Goal: Information Seeking & Learning: Learn about a topic

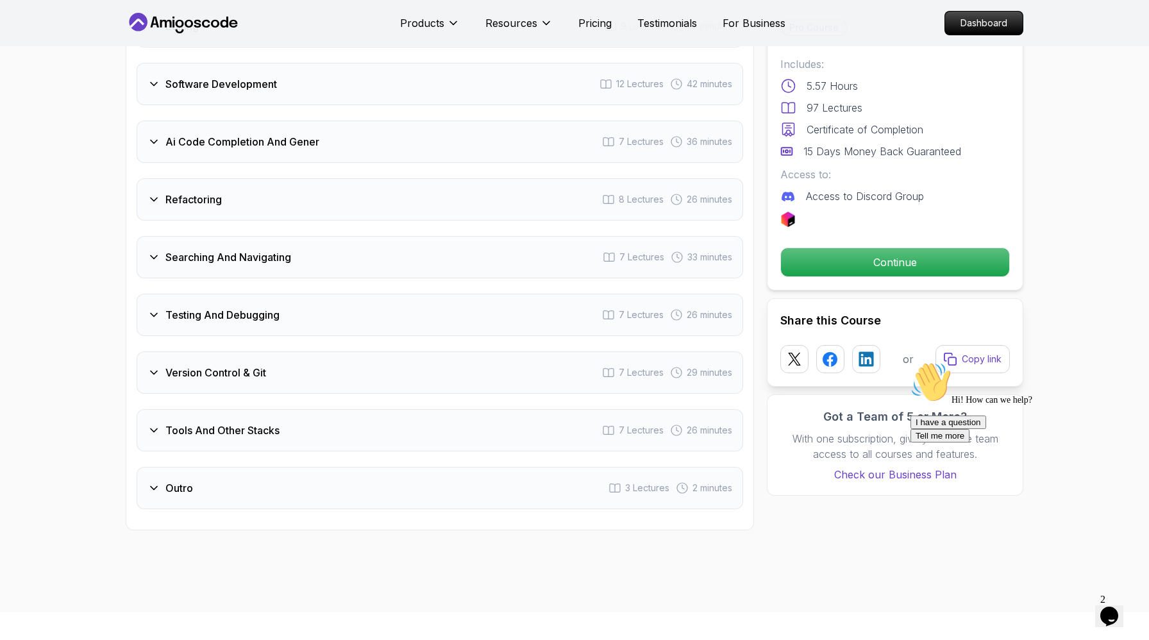
scroll to position [2163, 0]
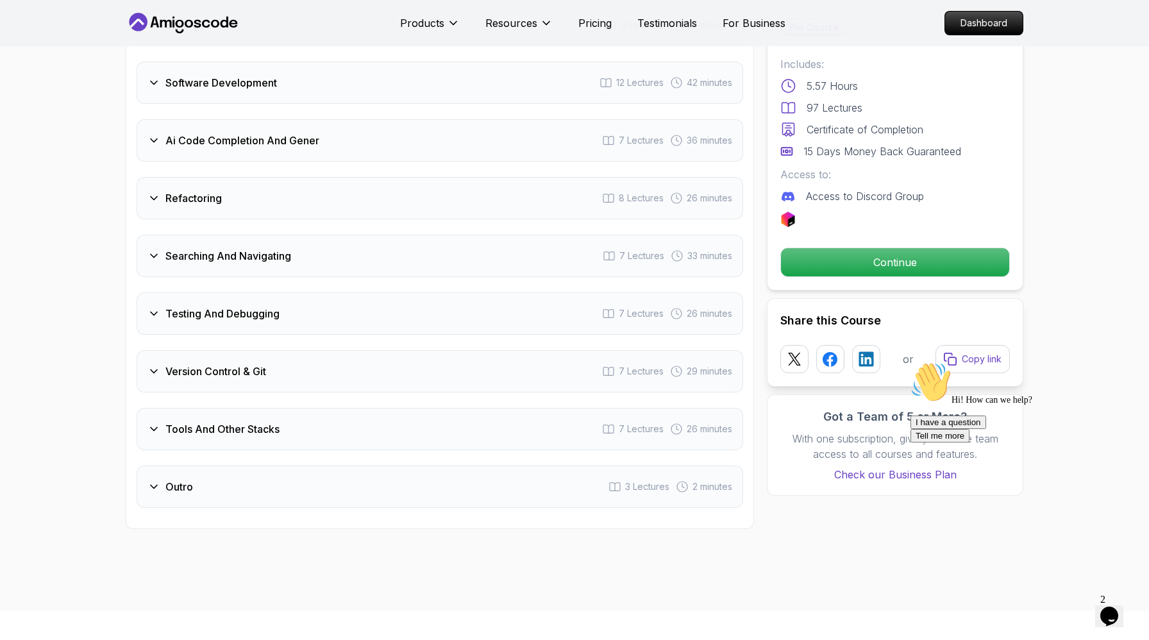
drag, startPoint x: 394, startPoint y: 208, endPoint x: 107, endPoint y: 185, distance: 288.1
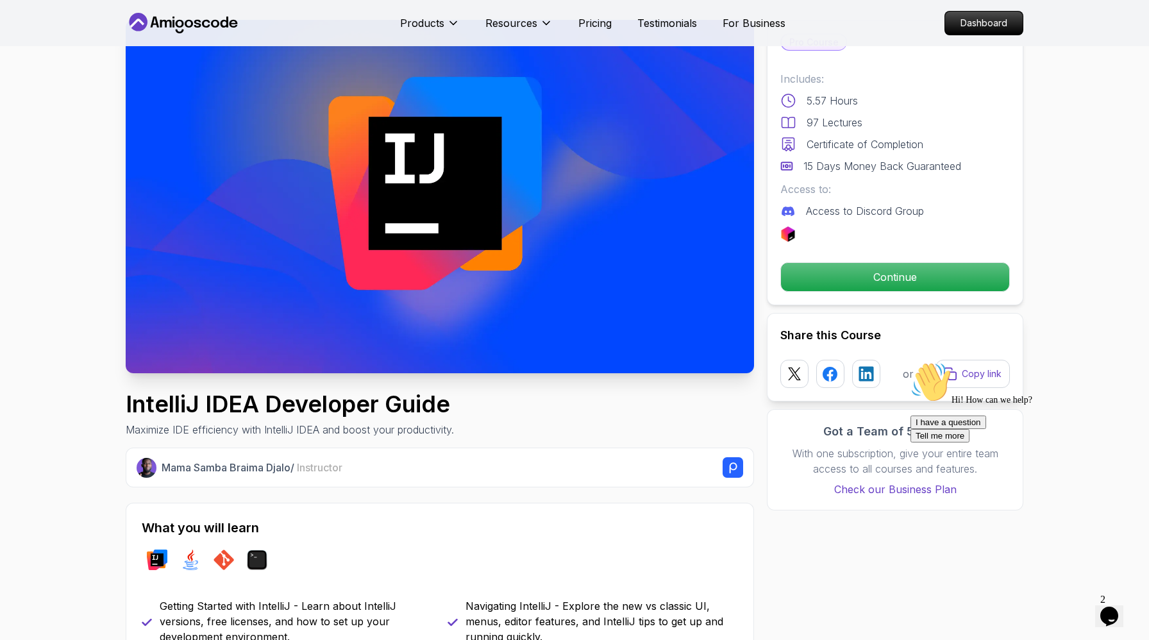
scroll to position [0, 0]
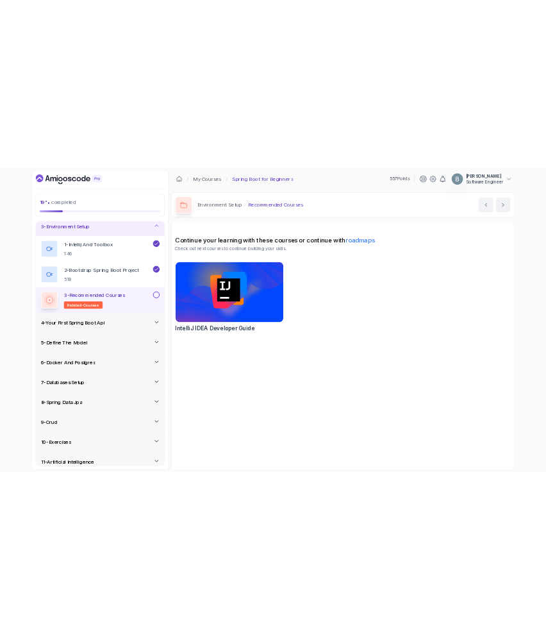
scroll to position [96, 0]
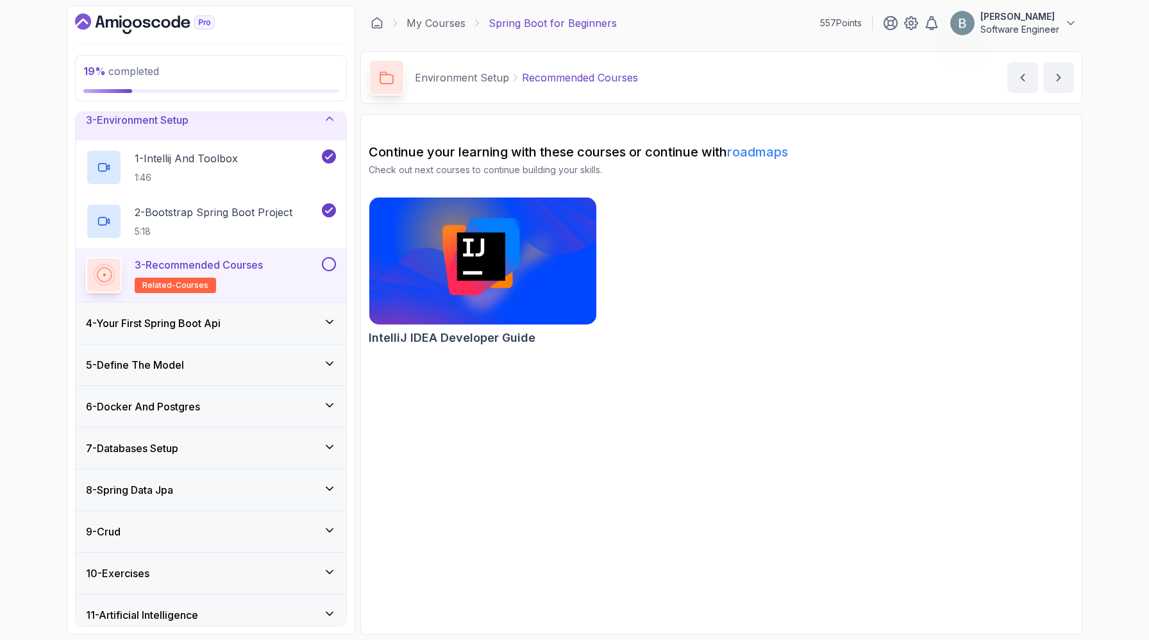
click at [335, 140] on div "3 - Environment Setup" at bounding box center [211, 119] width 270 height 41
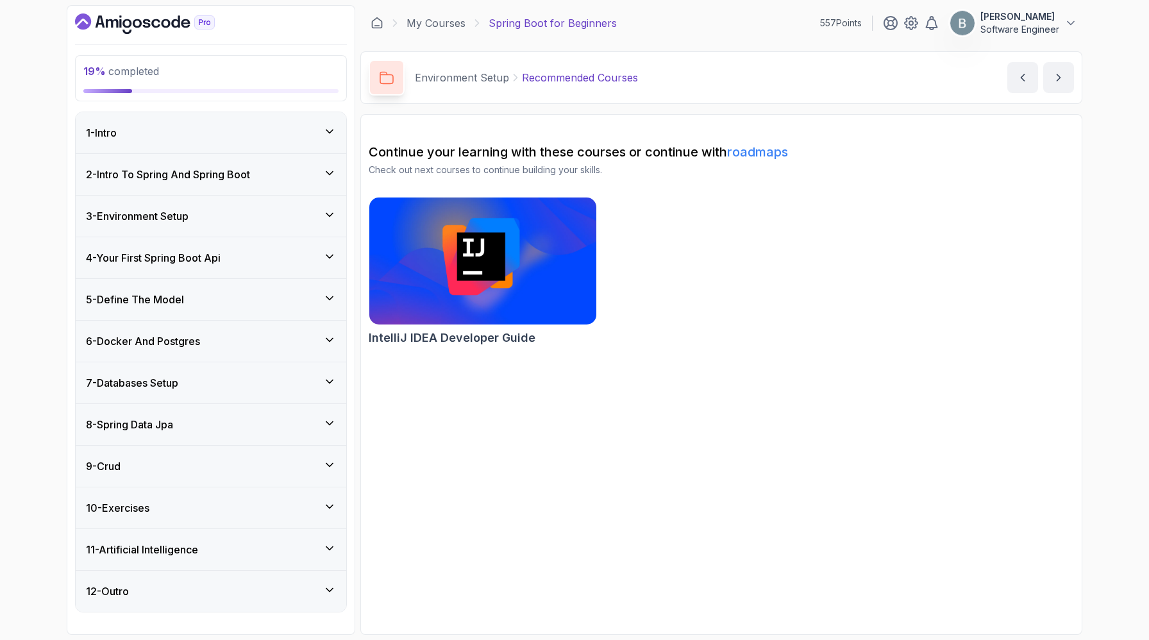
click at [324, 250] on icon at bounding box center [329, 256] width 13 height 13
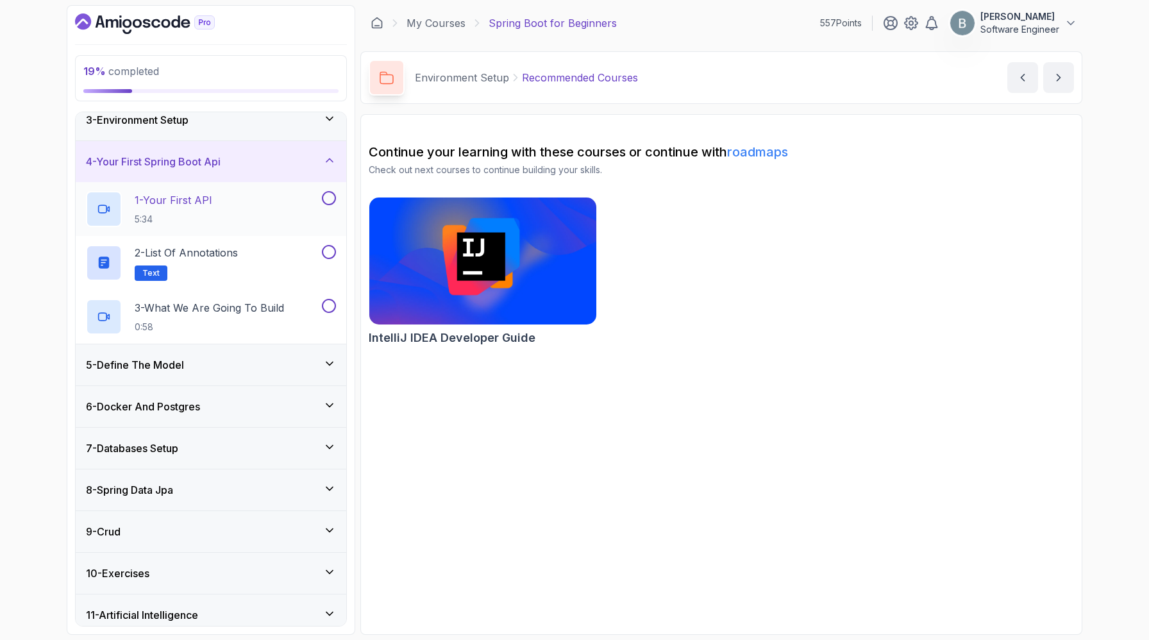
click at [271, 227] on div "1 - Your First API 5:34" at bounding box center [202, 209] width 233 height 36
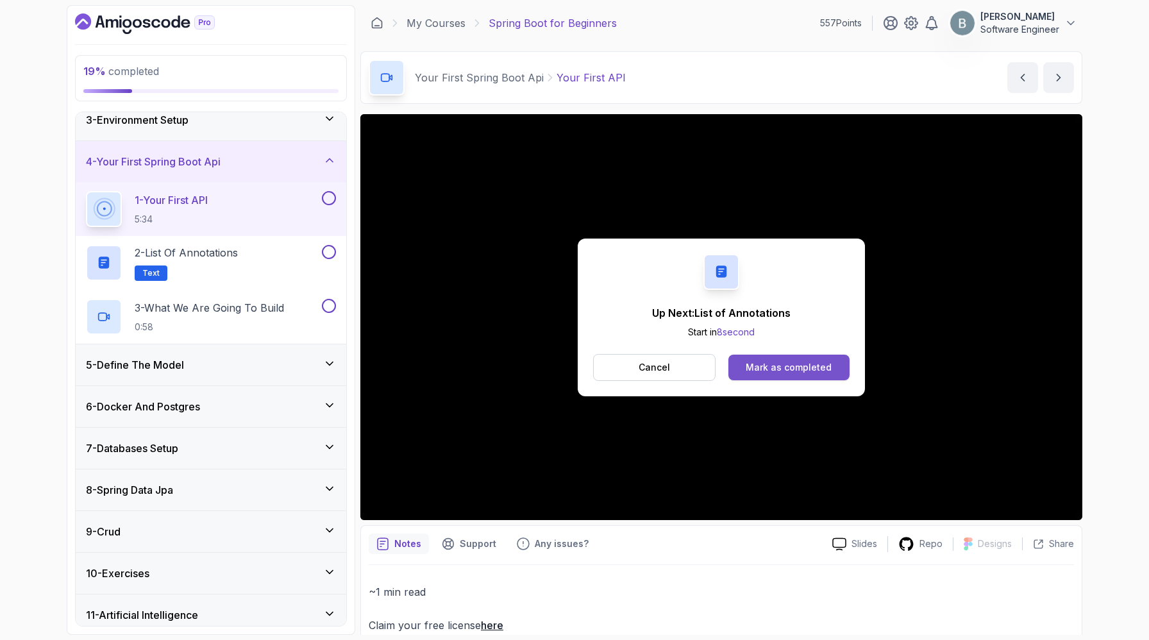
click at [758, 374] on div "Mark as completed" at bounding box center [788, 367] width 86 height 13
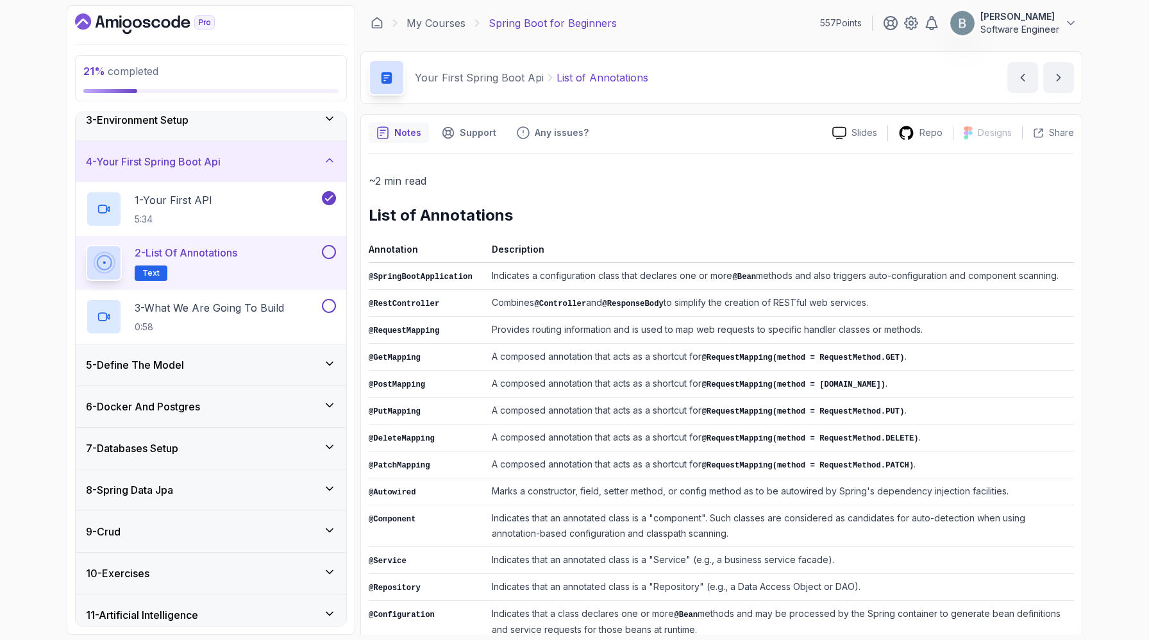
click at [431, 308] on code "@RestController" at bounding box center [404, 303] width 71 height 9
click at [486, 317] on td "@RestController" at bounding box center [428, 303] width 118 height 27
click at [429, 308] on code "@RestController" at bounding box center [404, 303] width 71 height 9
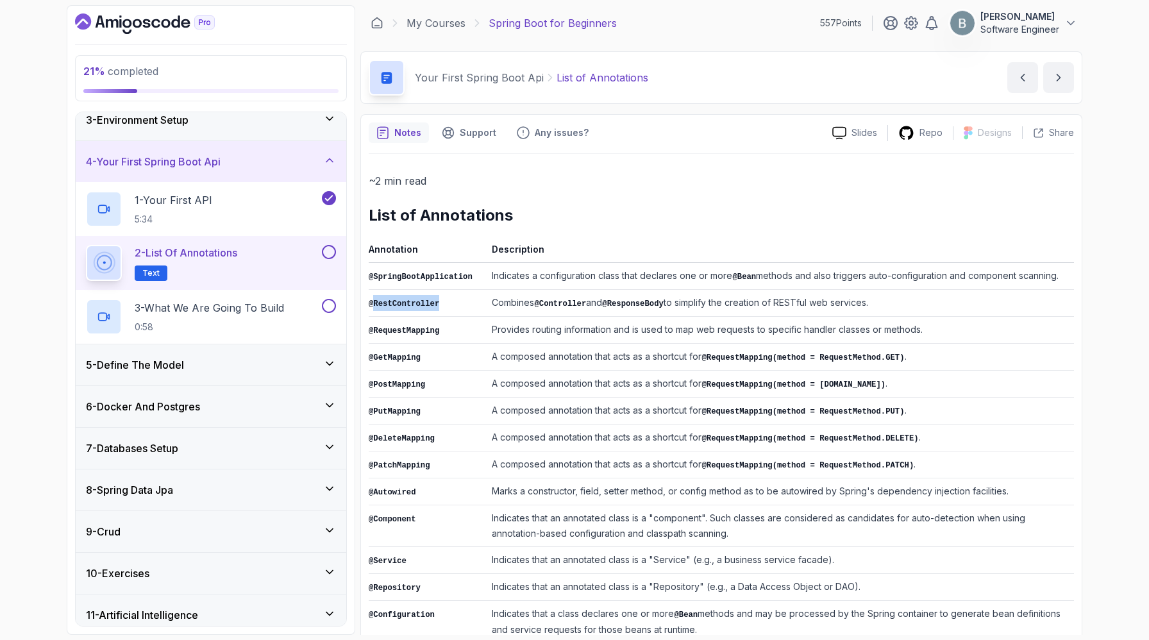
click at [429, 308] on code "@RestController" at bounding box center [404, 303] width 71 height 9
click at [563, 317] on td "Combines @Controller and @ResponseBody to simplify the creation of RESTful web …" at bounding box center [779, 303] width 587 height 27
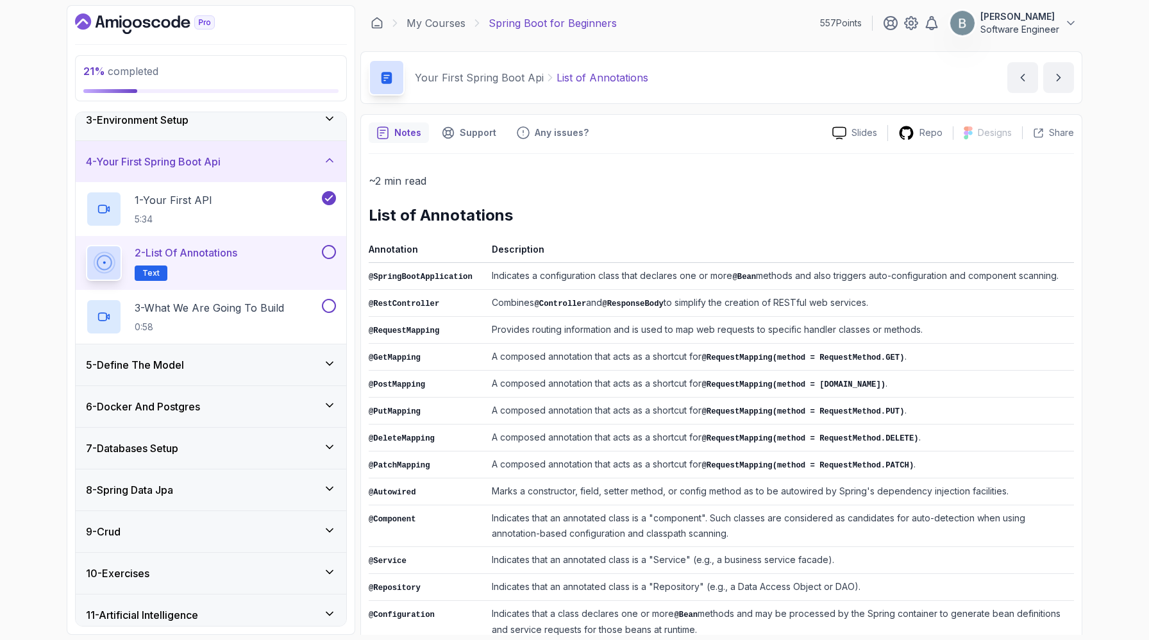
click at [586, 308] on code "@Controller" at bounding box center [560, 303] width 52 height 9
drag, startPoint x: 586, startPoint y: 397, endPoint x: 650, endPoint y: 397, distance: 64.1
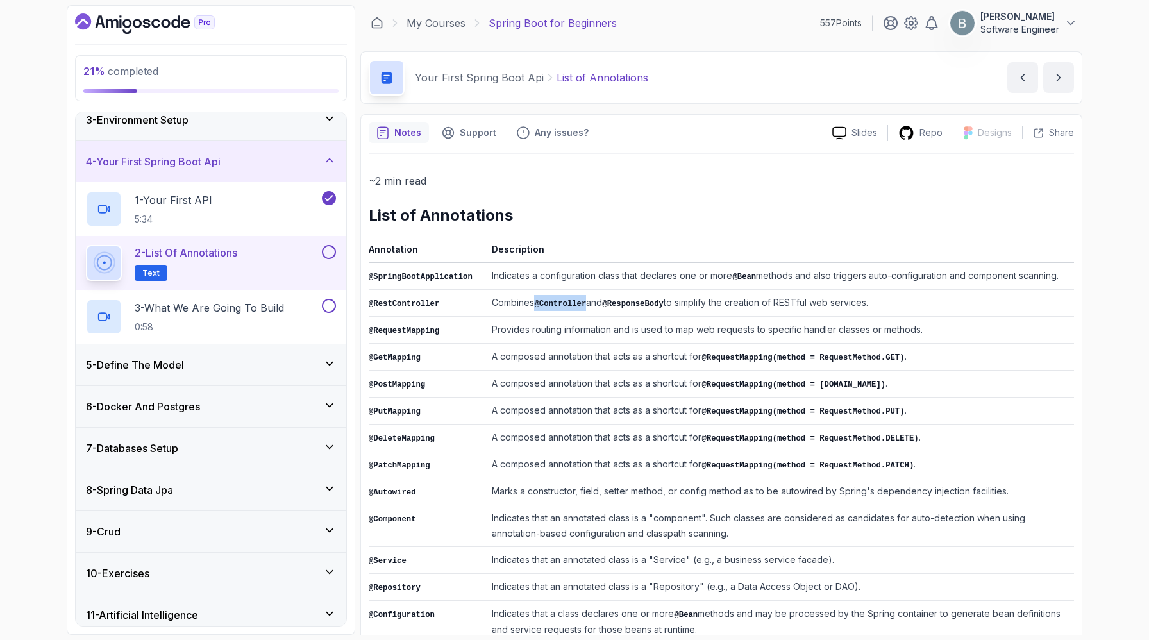
click at [650, 317] on td "Combines @Controller and @ResponseBody to simplify the creation of RESTful web …" at bounding box center [779, 303] width 587 height 27
drag, startPoint x: 675, startPoint y: 397, endPoint x: 752, endPoint y: 399, distance: 76.9
click at [752, 317] on td "Combines @Controller and @ResponseBody to simplify the creation of RESTful web …" at bounding box center [779, 303] width 587 height 27
click at [663, 308] on code "@ResponseBody" at bounding box center [633, 303] width 62 height 9
drag, startPoint x: 585, startPoint y: 395, endPoint x: 647, endPoint y: 396, distance: 62.2
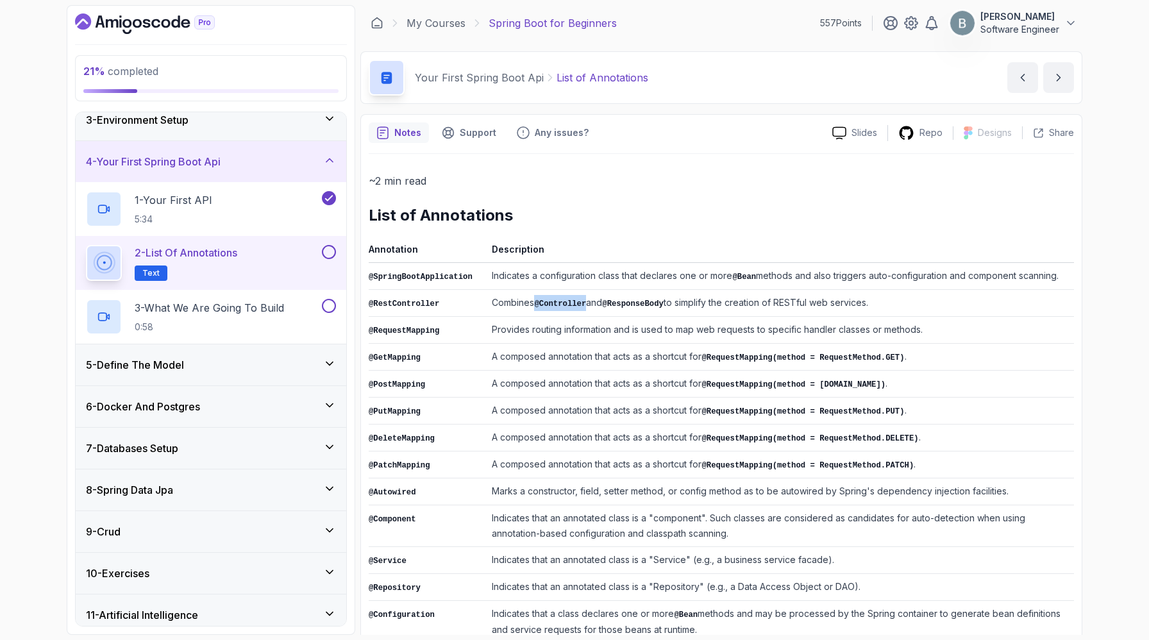
click at [586, 308] on code "@Controller" at bounding box center [560, 303] width 52 height 9
click at [663, 308] on code "@ResponseBody" at bounding box center [633, 303] width 62 height 9
click at [681, 344] on td "Provides routing information and is used to map web requests to specific handle…" at bounding box center [779, 330] width 587 height 27
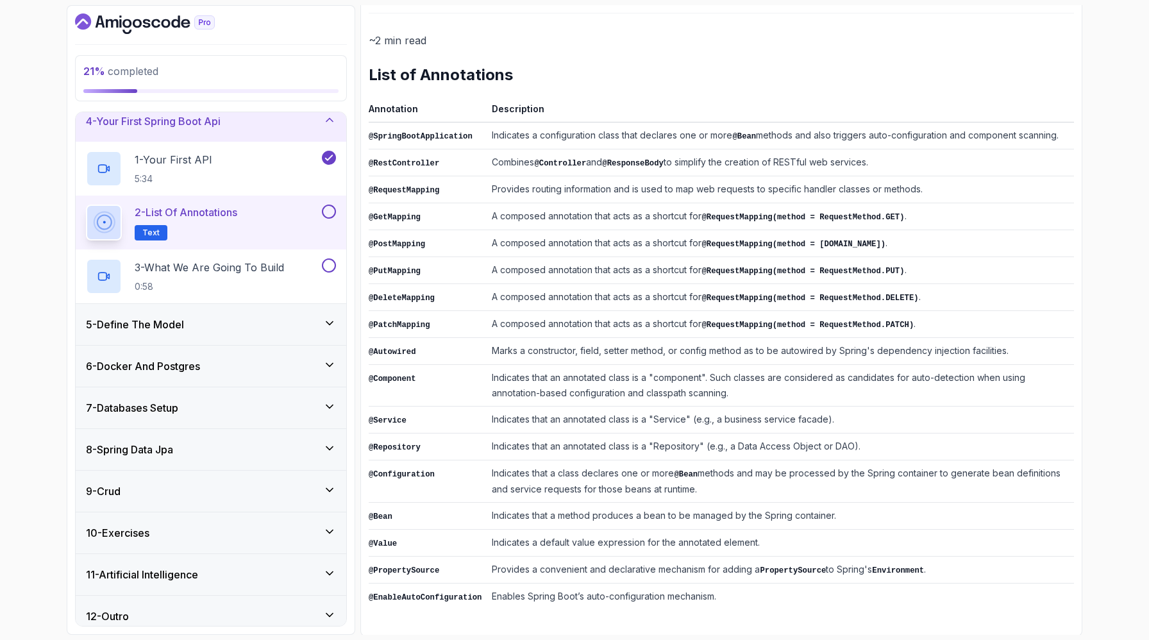
scroll to position [144, 0]
click at [697, 202] on td "Provides routing information and is used to map web requests to specific handle…" at bounding box center [779, 188] width 587 height 27
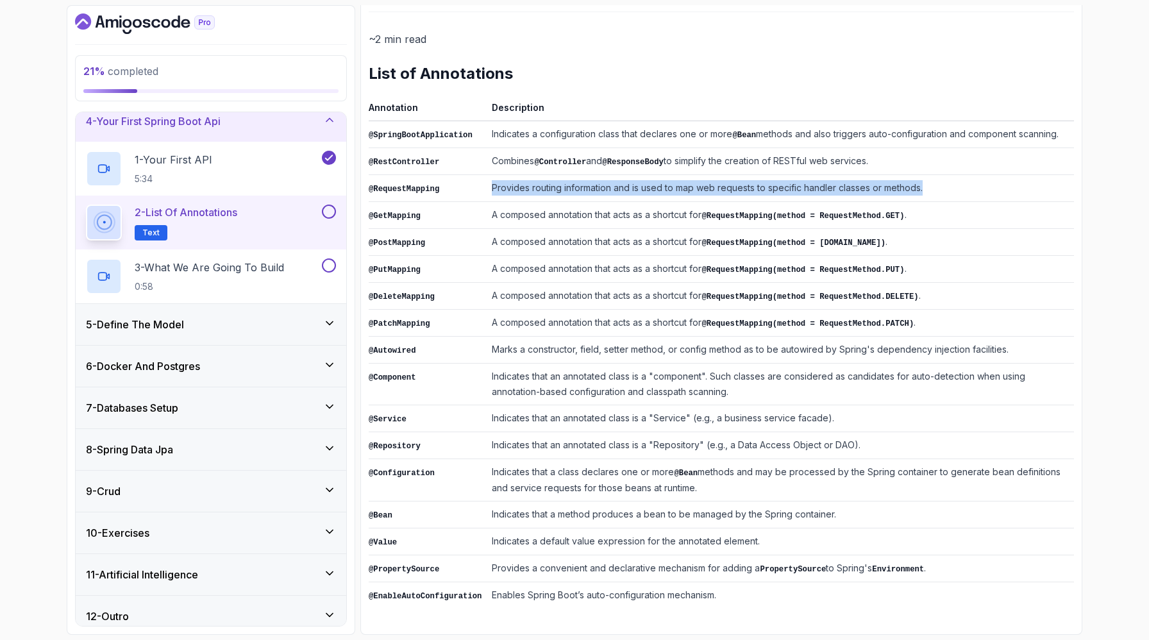
click at [697, 202] on td "Provides routing information and is used to map web requests to specific handle…" at bounding box center [779, 188] width 587 height 27
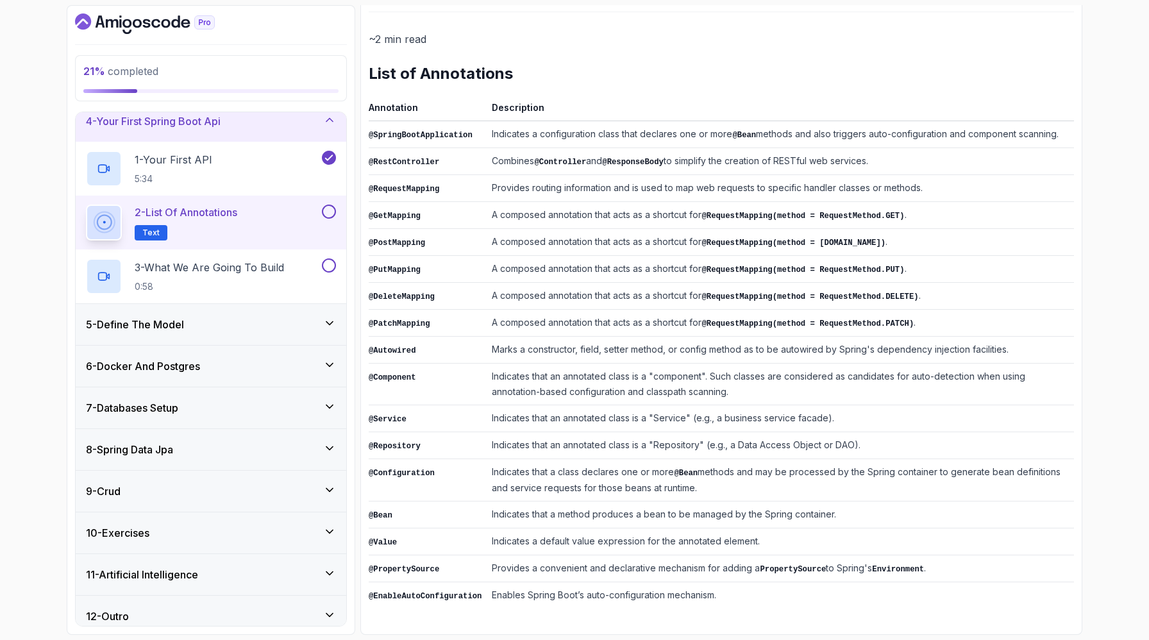
click at [675, 175] on td "Combines @Controller and @ResponseBody to simplify the creation of RESTful web …" at bounding box center [779, 161] width 587 height 27
click at [530, 202] on td "Provides routing information and is used to map web requests to specific handle…" at bounding box center [779, 188] width 587 height 27
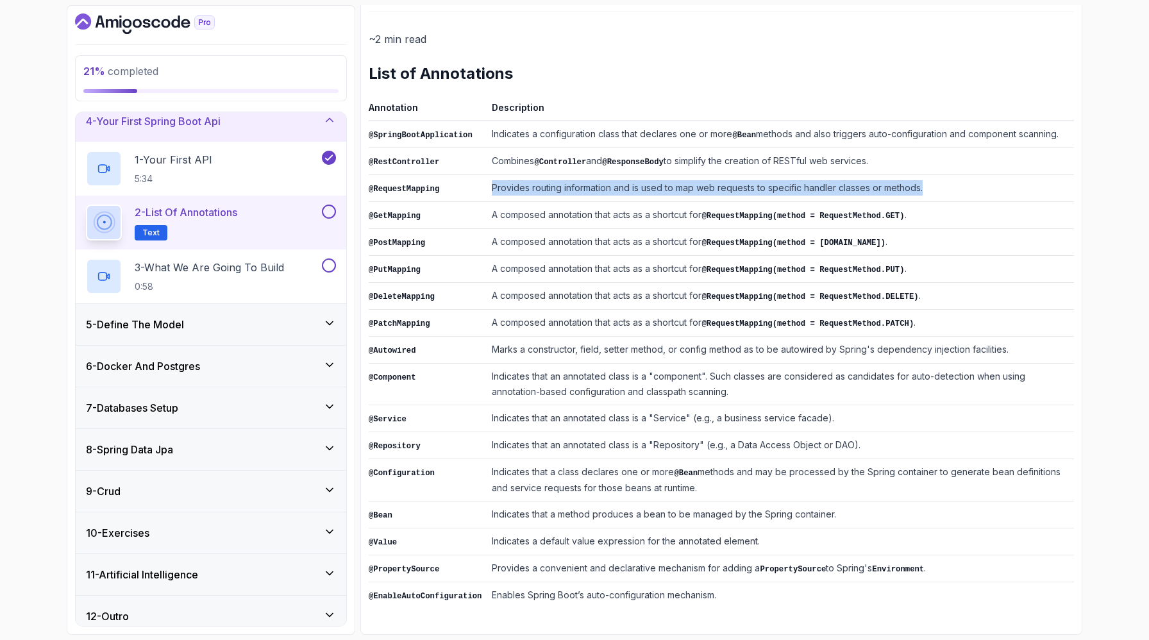
click at [530, 202] on td "Provides routing information and is used to map web requests to specific handle…" at bounding box center [779, 188] width 587 height 27
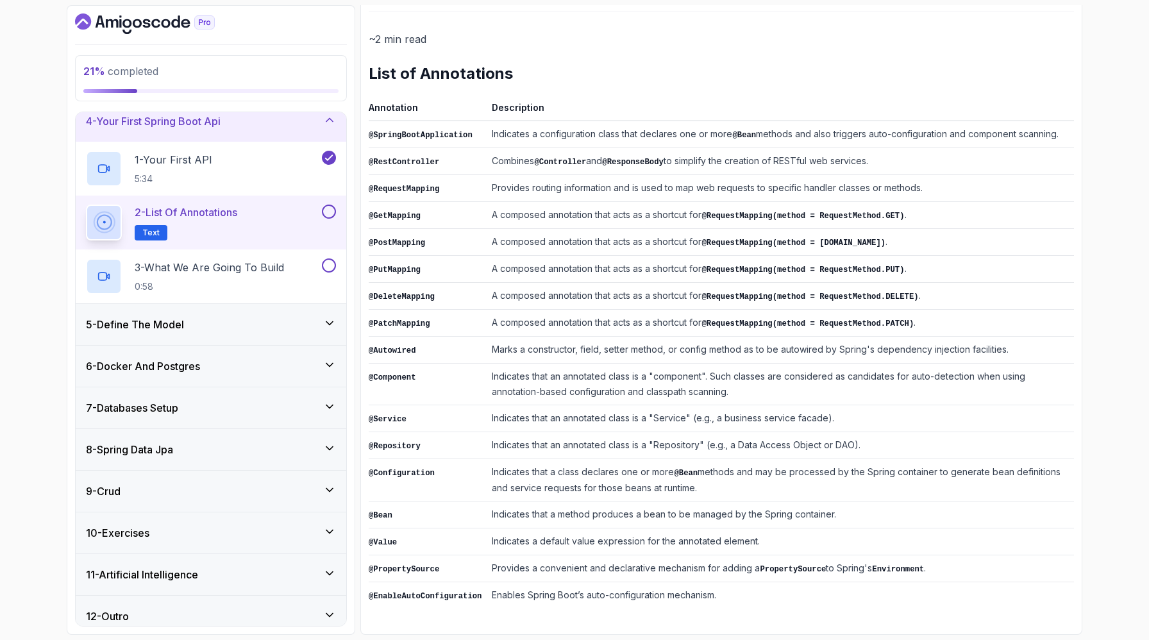
click at [527, 202] on td "Provides routing information and is used to map web requests to specific handle…" at bounding box center [779, 188] width 587 height 27
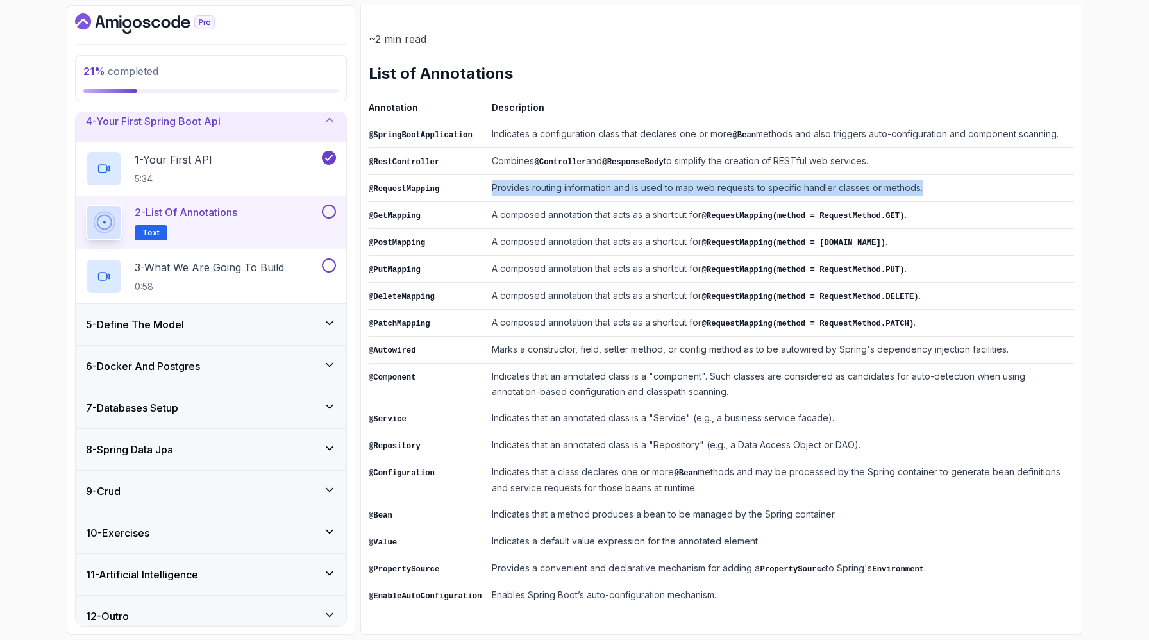
drag, startPoint x: 526, startPoint y: 286, endPoint x: 1015, endPoint y: 277, distance: 488.5
click at [1015, 202] on td "Provides routing information and is used to map web requests to specific handle…" at bounding box center [779, 188] width 587 height 27
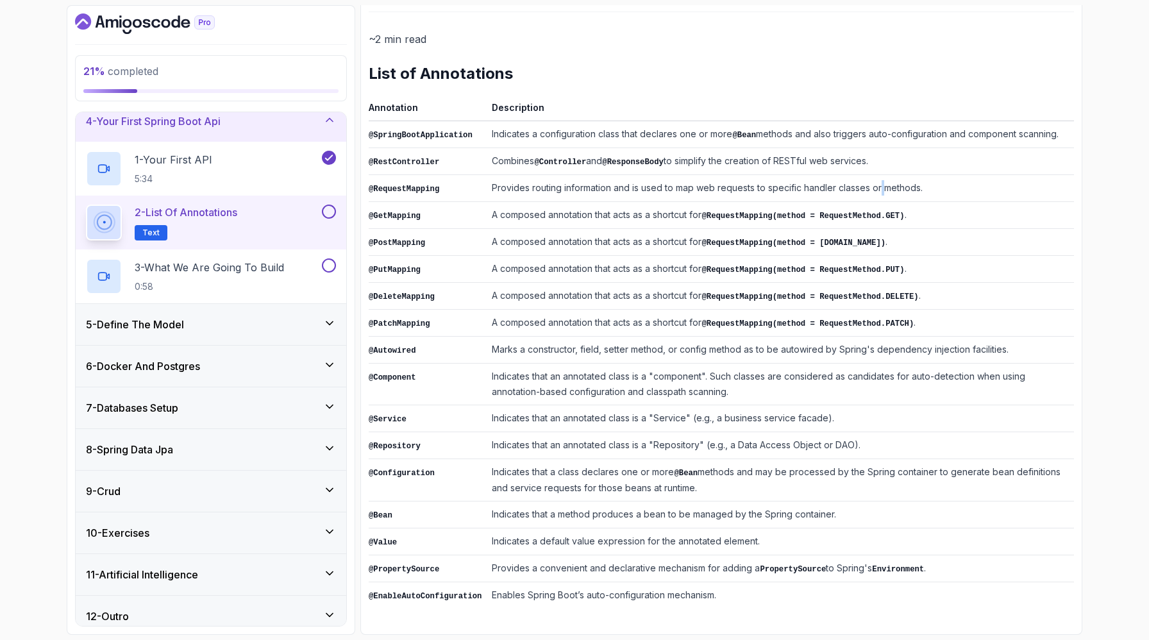
click at [1015, 202] on td "Provides routing information and is used to map web requests to specific handle…" at bounding box center [779, 188] width 587 height 27
click at [979, 202] on td "Provides routing information and is used to map web requests to specific handle…" at bounding box center [779, 188] width 587 height 27
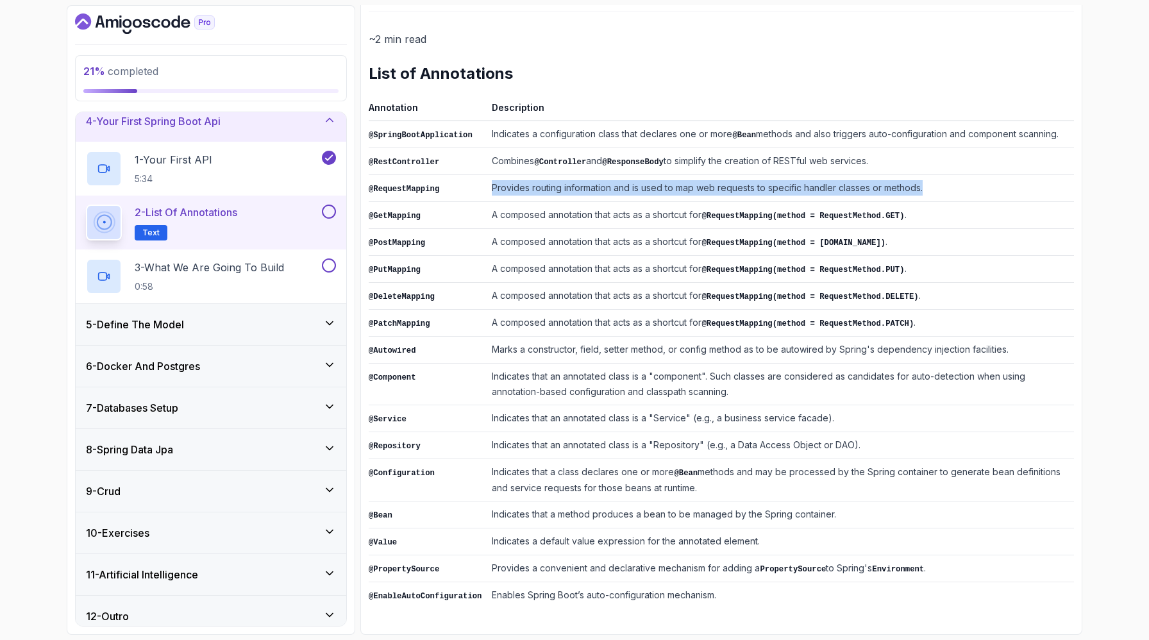
click at [979, 202] on td "Provides routing information and is used to map web requests to specific handle…" at bounding box center [779, 188] width 587 height 27
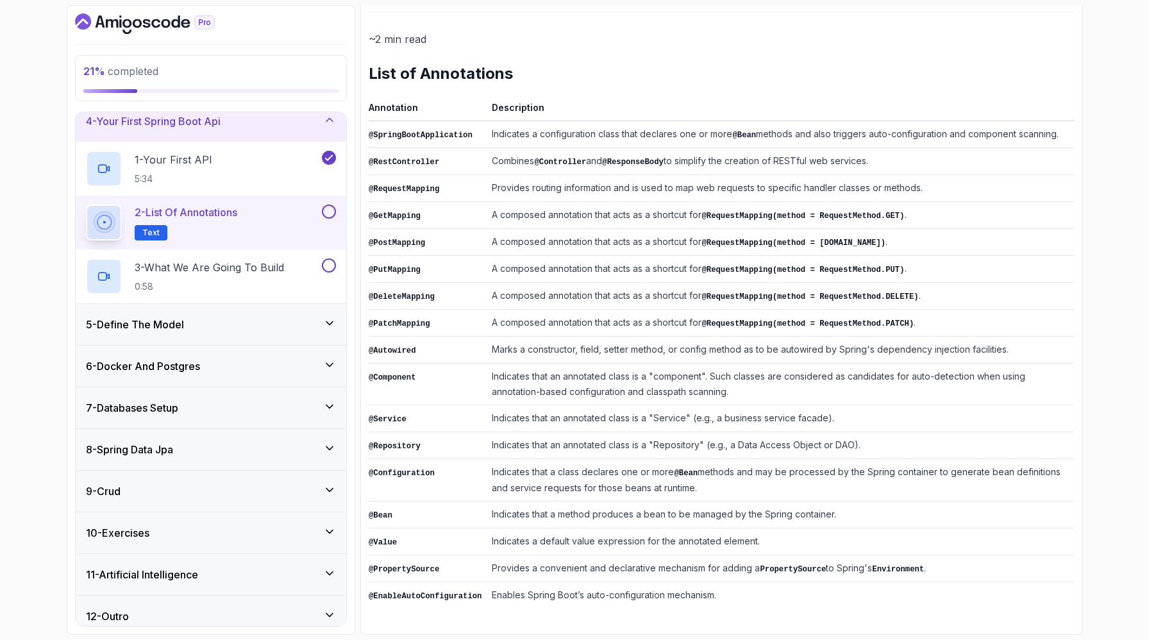
click at [842, 202] on td "Provides routing information and is used to map web requests to specific handle…" at bounding box center [779, 188] width 587 height 27
click at [431, 194] on code "@RequestMapping" at bounding box center [404, 189] width 71 height 9
click at [535, 202] on td "Provides routing information and is used to map web requests to specific handle…" at bounding box center [779, 188] width 587 height 27
click at [421, 229] on td "@GetMapping" at bounding box center [428, 215] width 118 height 27
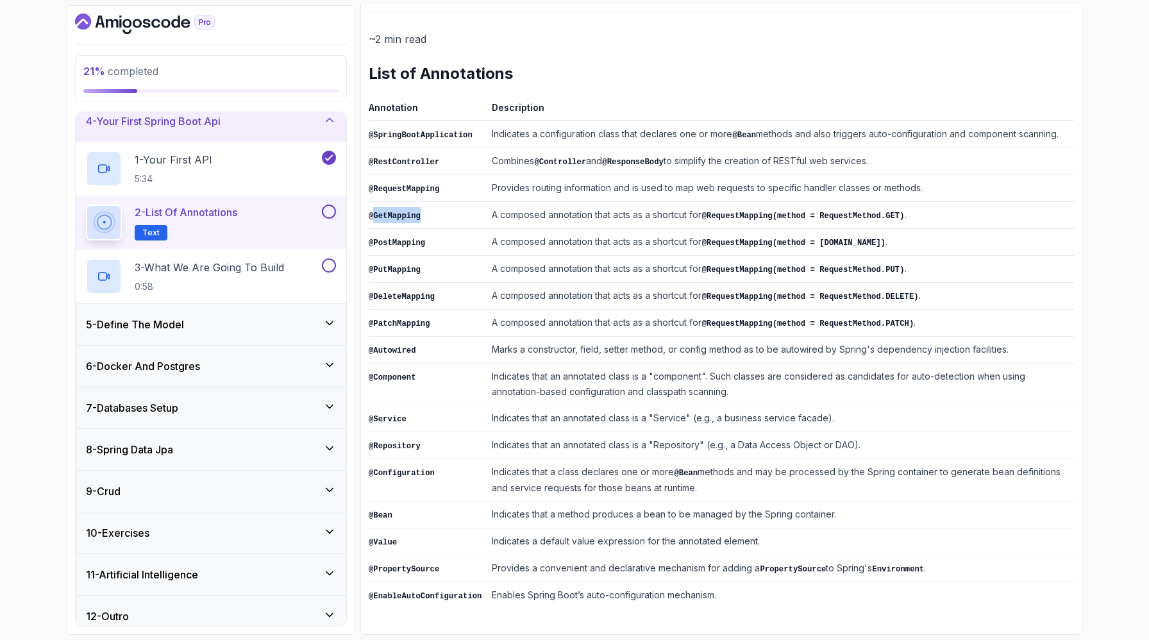
click at [421, 229] on td "@GetMapping" at bounding box center [428, 215] width 118 height 27
click at [420, 220] on code "@GetMapping" at bounding box center [395, 216] width 52 height 9
click at [833, 220] on code "@RequestMapping(method = RequestMethod.GET)" at bounding box center [802, 216] width 203 height 9
click at [884, 220] on code "@RequestMapping(method = RequestMethod.GET)" at bounding box center [802, 216] width 203 height 9
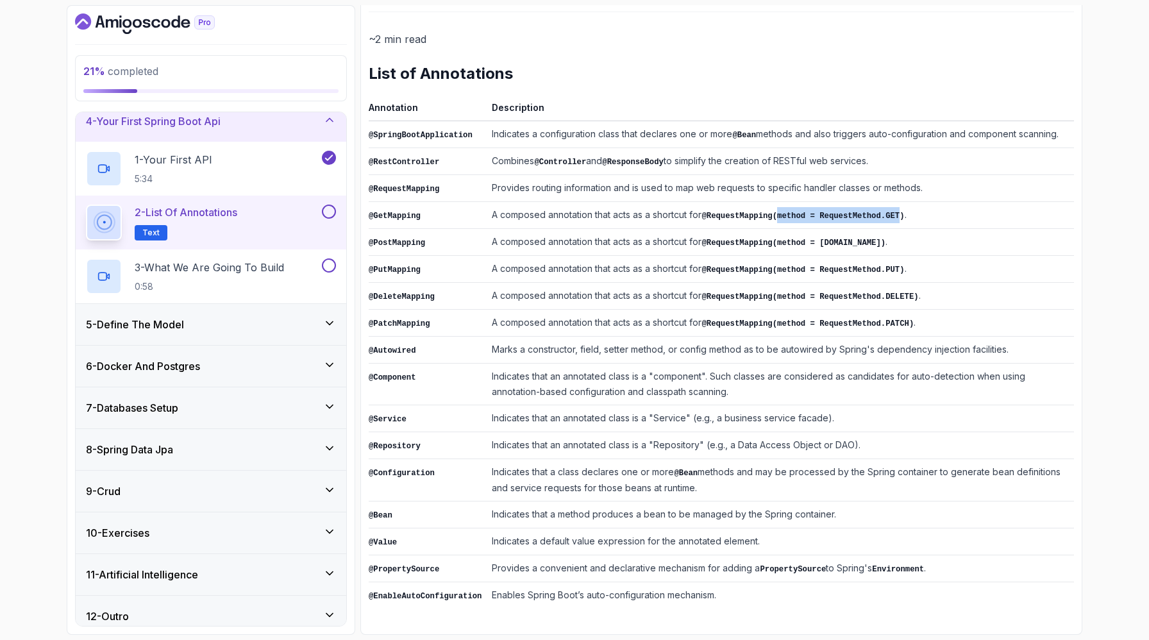
drag, startPoint x: 888, startPoint y: 315, endPoint x: 1046, endPoint y: 314, distance: 157.7
click at [904, 220] on code "@RequestMapping(method = RequestMethod.GET)" at bounding box center [802, 216] width 203 height 9
drag, startPoint x: 943, startPoint y: 319, endPoint x: 1044, endPoint y: 319, distance: 101.3
click at [904, 220] on code "@RequestMapping(method = RequestMethod.GET)" at bounding box center [802, 216] width 203 height 9
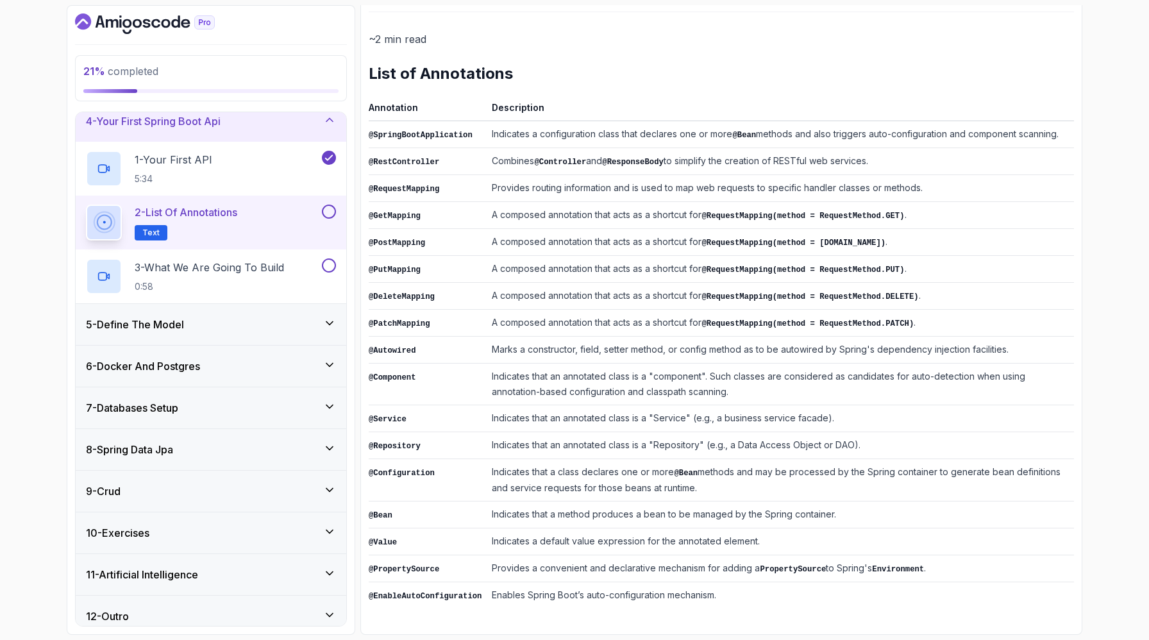
click at [940, 256] on td "A composed annotation that acts as a shortcut for @RequestMapping(method = Requ…" at bounding box center [779, 242] width 587 height 27
click at [834, 256] on td "A composed annotation that acts as a shortcut for @RequestMapping(method = Requ…" at bounding box center [779, 242] width 587 height 27
click at [843, 256] on td "A composed annotation that acts as a shortcut for @RequestMapping(method = Requ…" at bounding box center [779, 242] width 587 height 27
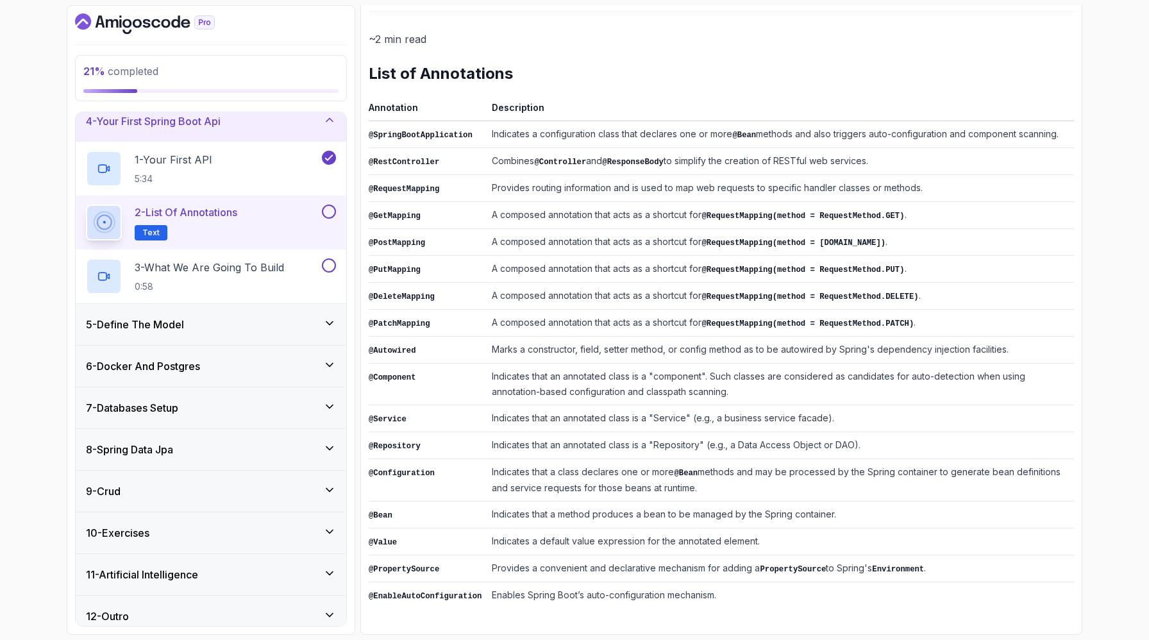
click at [699, 229] on td "A composed annotation that acts as a shortcut for @RequestMapping(method = Requ…" at bounding box center [779, 215] width 587 height 27
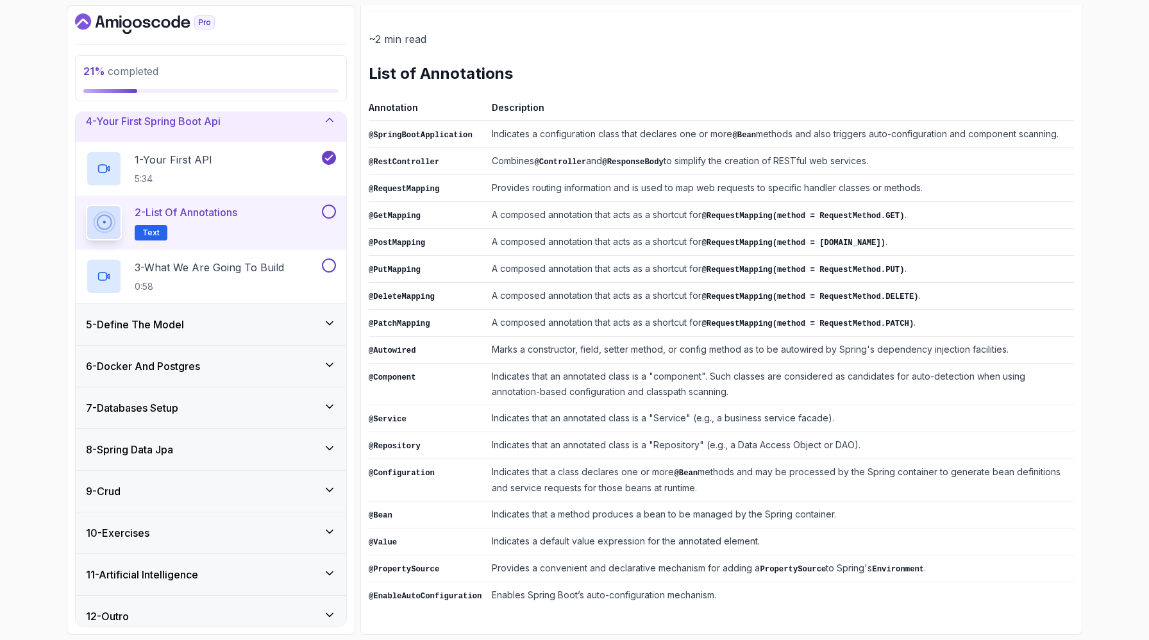
click at [700, 256] on td "A composed annotation that acts as a shortcut for @RequestMapping(method = Requ…" at bounding box center [779, 242] width 587 height 27
click at [821, 256] on td "A composed annotation that acts as a shortcut for @RequestMapping(method = Requ…" at bounding box center [779, 242] width 587 height 27
click at [822, 247] on code "@RequestMapping(method = RequestMethod.POST)" at bounding box center [793, 242] width 184 height 9
click at [742, 310] on td "A composed annotation that acts as a shortcut for @RequestMapping(method = Requ…" at bounding box center [779, 296] width 587 height 27
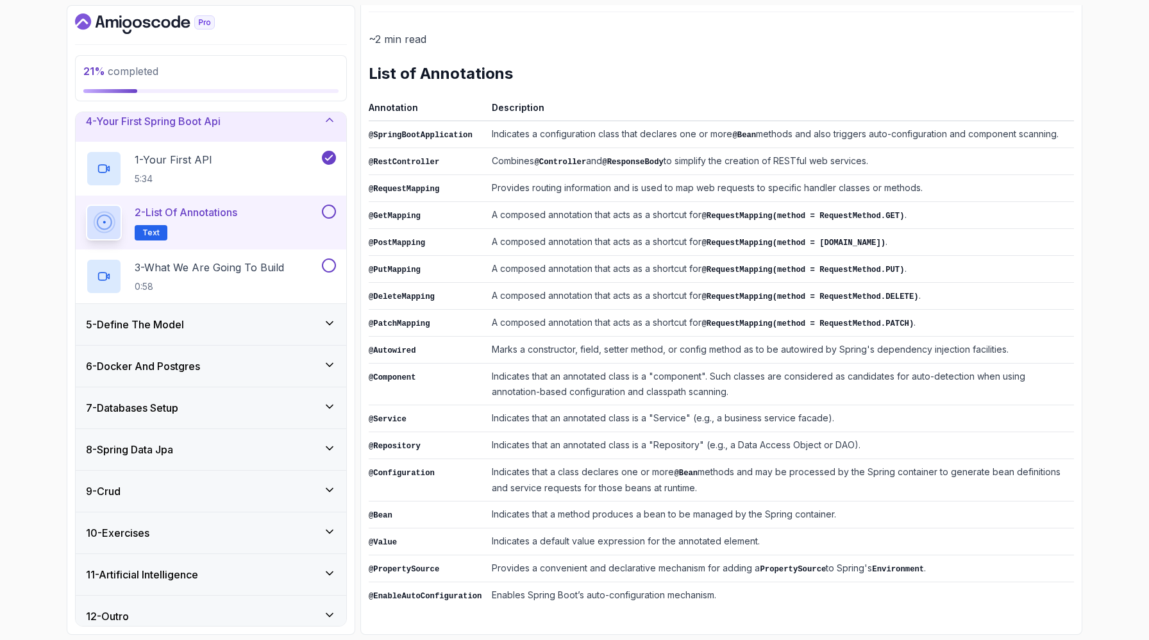
click at [851, 256] on td "A composed annotation that acts as a shortcut for @RequestMapping(method = Requ…" at bounding box center [779, 242] width 587 height 27
click at [833, 247] on code "@RequestMapping(method = RequestMethod.POST)" at bounding box center [793, 242] width 184 height 9
click at [746, 256] on td "A composed annotation that acts as a shortcut for @RequestMapping(method = Requ…" at bounding box center [779, 242] width 587 height 27
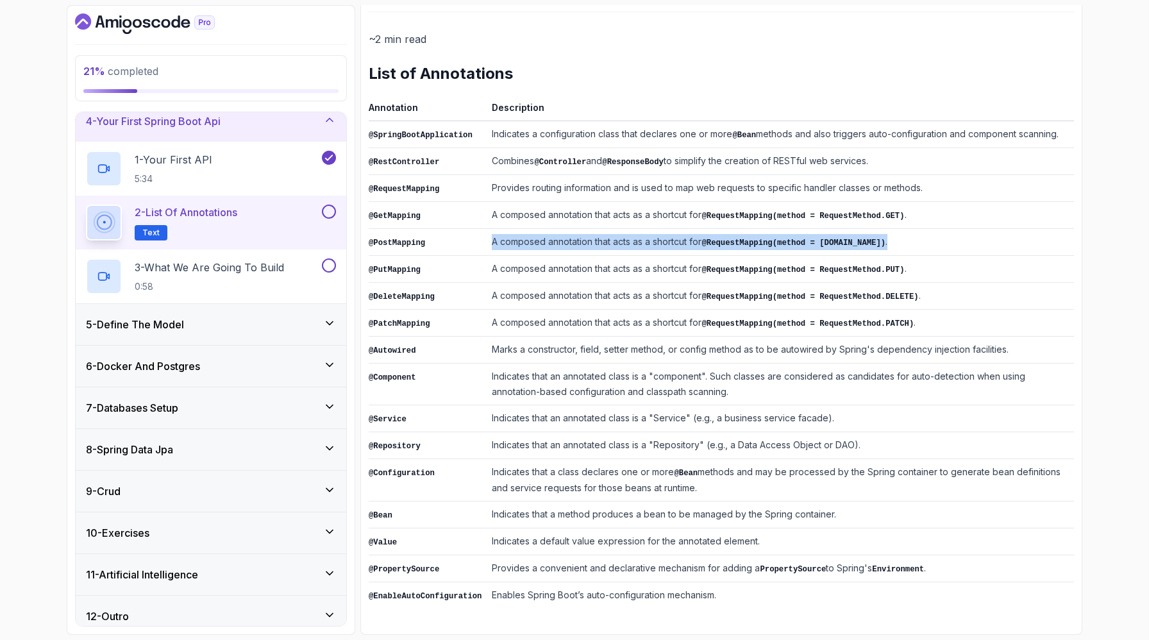
drag, startPoint x: 804, startPoint y: 348, endPoint x: 1054, endPoint y: 347, distance: 250.6
click at [885, 247] on code "@RequestMapping(method = RequestMethod.POST)" at bounding box center [793, 242] width 184 height 9
click at [961, 256] on td "A composed annotation that acts as a shortcut for @RequestMapping(method = Requ…" at bounding box center [779, 242] width 587 height 27
drag, startPoint x: 794, startPoint y: 349, endPoint x: 1065, endPoint y: 349, distance: 270.5
click at [1065, 256] on td "A composed annotation that acts as a shortcut for @RequestMapping(method = Requ…" at bounding box center [779, 242] width 587 height 27
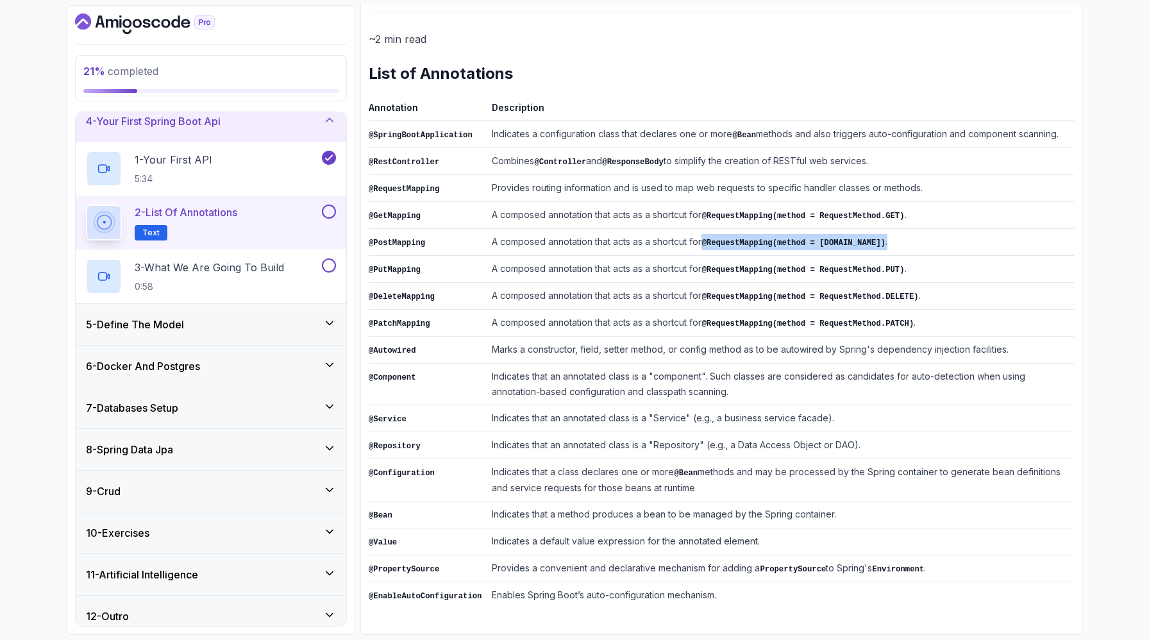
click at [1065, 256] on td "A composed annotation that acts as a shortcut for @RequestMapping(method = Requ…" at bounding box center [779, 242] width 587 height 27
drag, startPoint x: 797, startPoint y: 385, endPoint x: 1050, endPoint y: 374, distance: 253.4
click at [1050, 283] on td "A composed annotation that acts as a shortcut for @RequestMapping(method = Requ…" at bounding box center [779, 269] width 587 height 27
drag, startPoint x: 794, startPoint y: 351, endPoint x: 1060, endPoint y: 347, distance: 266.7
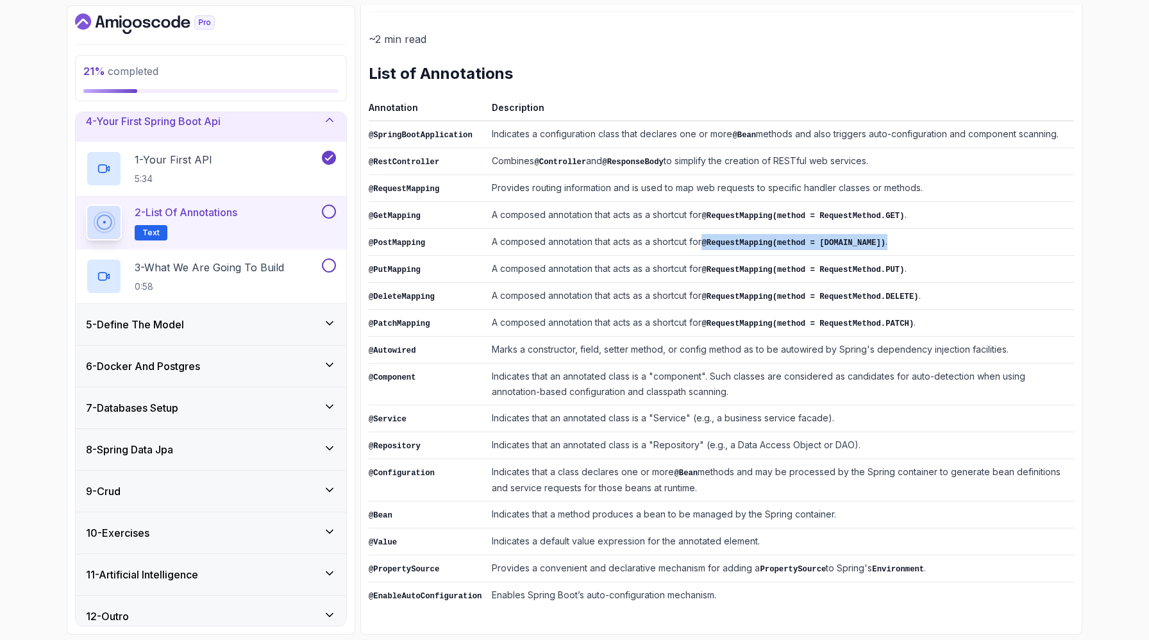
click at [1060, 256] on td "A composed annotation that acts as a shortcut for @RequestMapping(method = Requ…" at bounding box center [779, 242] width 587 height 27
click at [837, 256] on td "A composed annotation that acts as a shortcut for @RequestMapping(method = Requ…" at bounding box center [779, 242] width 587 height 27
drag, startPoint x: 794, startPoint y: 384, endPoint x: 1054, endPoint y: 375, distance: 260.4
click at [1054, 283] on td "A composed annotation that acts as a shortcut for @RequestMapping(method = Requ…" at bounding box center [779, 269] width 587 height 27
drag, startPoint x: 802, startPoint y: 317, endPoint x: 887, endPoint y: 315, distance: 84.6
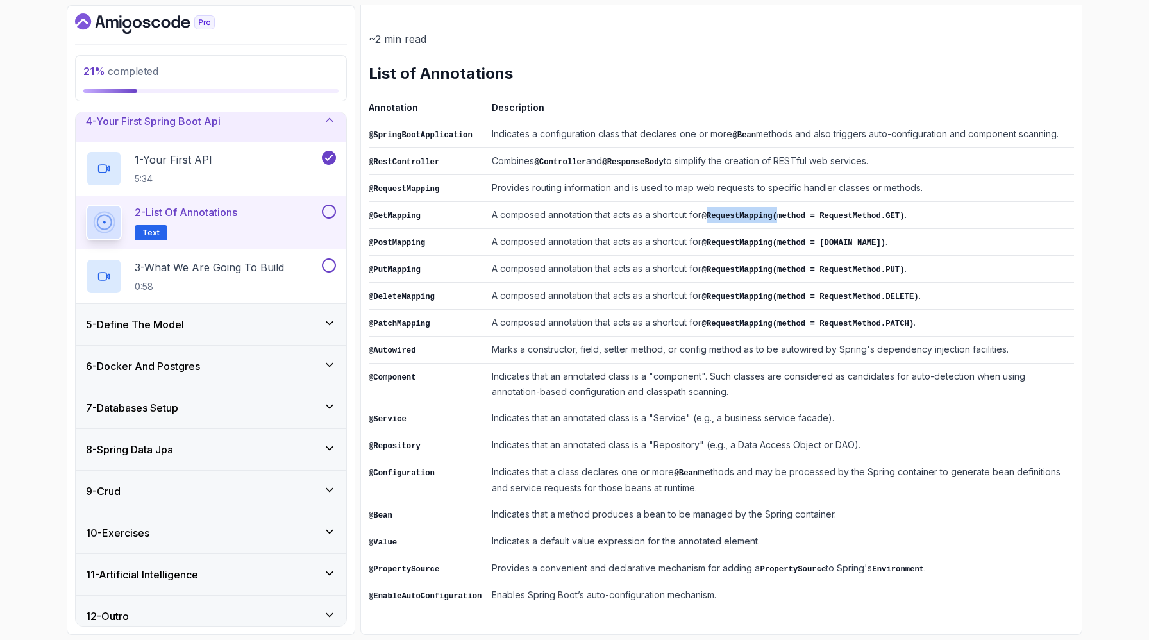
click at [887, 220] on code "@RequestMapping(method = RequestMethod.GET)" at bounding box center [802, 216] width 203 height 9
click at [904, 220] on code "@RequestMapping(method = RequestMethod.GET)" at bounding box center [802, 216] width 203 height 9
drag, startPoint x: 1058, startPoint y: 315, endPoint x: 796, endPoint y: 320, distance: 261.6
click at [796, 229] on td "A composed annotation that acts as a shortcut for @RequestMapping(method = Requ…" at bounding box center [779, 215] width 587 height 27
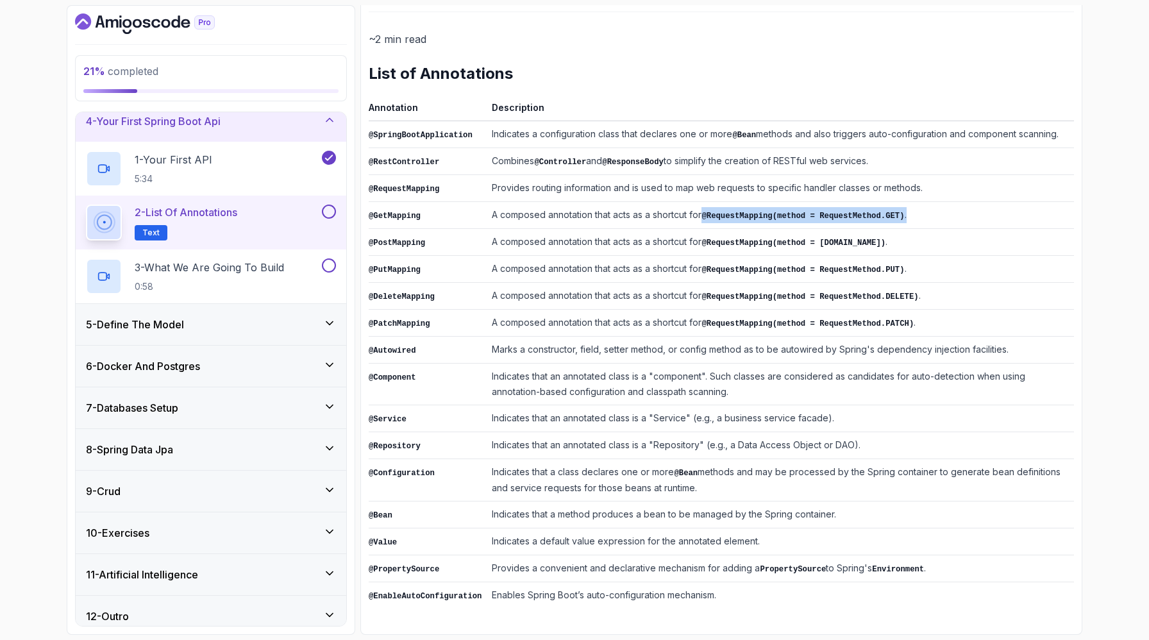
click at [886, 220] on code "@RequestMapping(method = RequestMethod.GET)" at bounding box center [802, 216] width 203 height 9
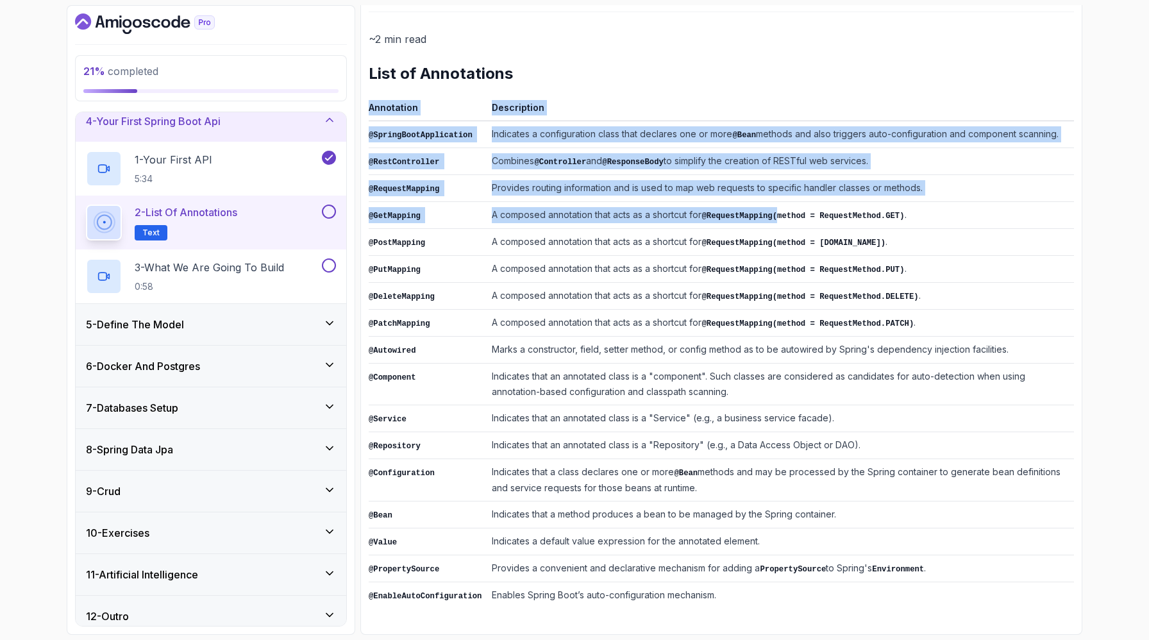
drag, startPoint x: 887, startPoint y: 320, endPoint x: 1072, endPoint y: 317, distance: 184.6
click at [1072, 317] on div "Notes Support Any issues? Slides Repo Designs Design not available Share ~2 min…" at bounding box center [721, 303] width 722 height 662
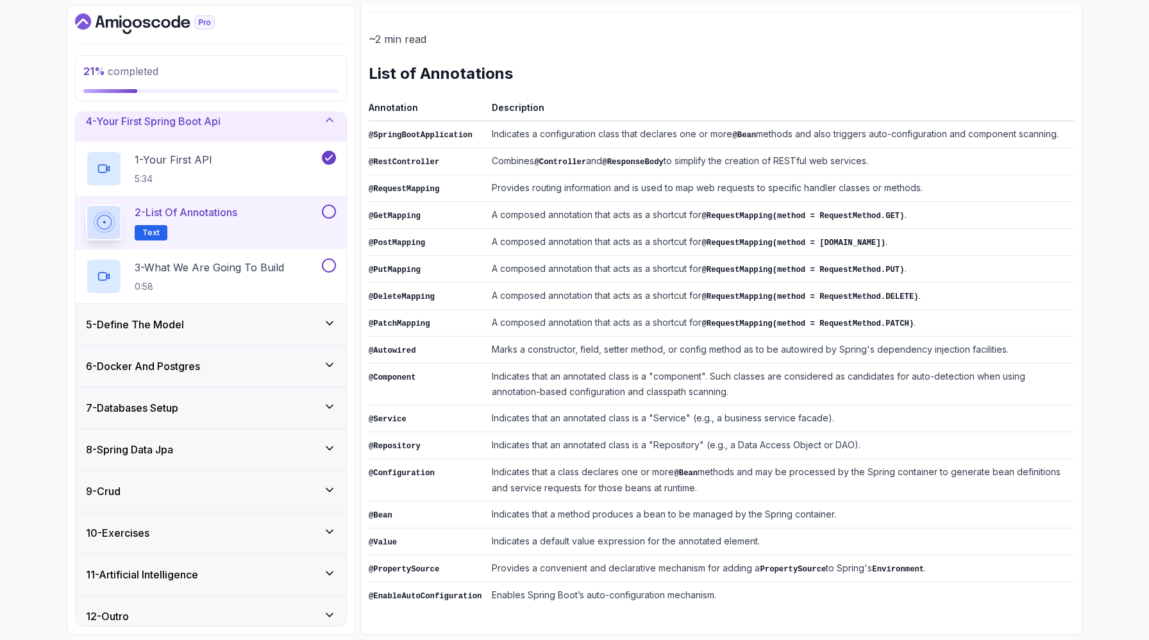
click at [885, 247] on code "@RequestMapping(method = RequestMethod.POST)" at bounding box center [793, 242] width 184 height 9
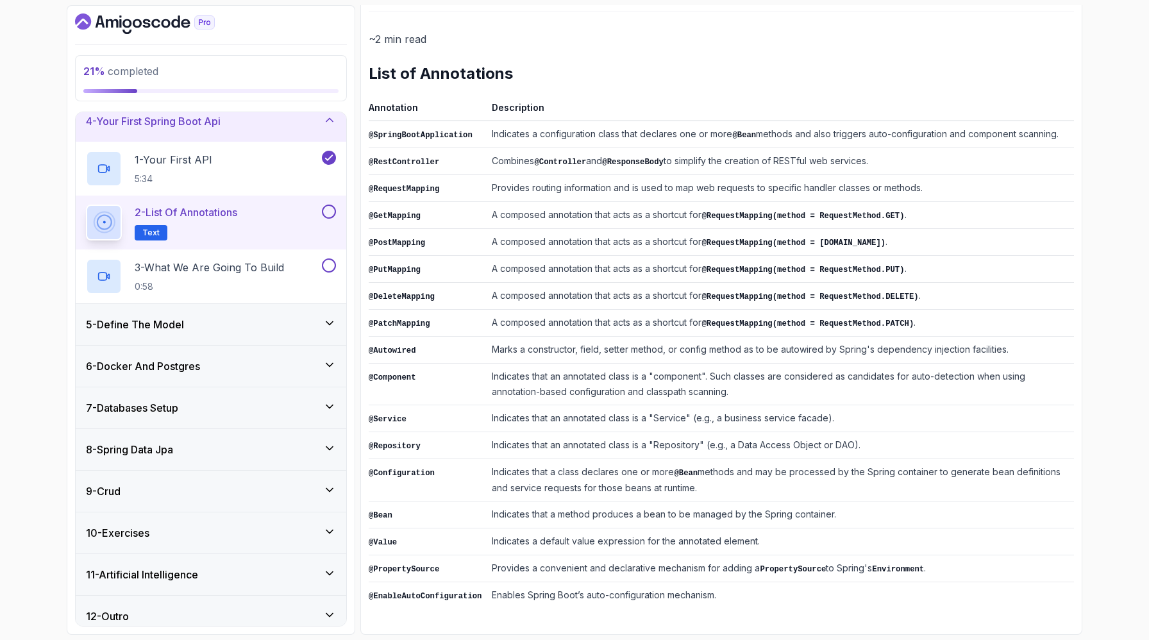
click at [904, 274] on code "@RequestMapping(method = RequestMethod.PUT)" at bounding box center [802, 269] width 203 height 9
click at [918, 301] on code "@RequestMapping(method = RequestMethod.DELETE)" at bounding box center [809, 296] width 217 height 9
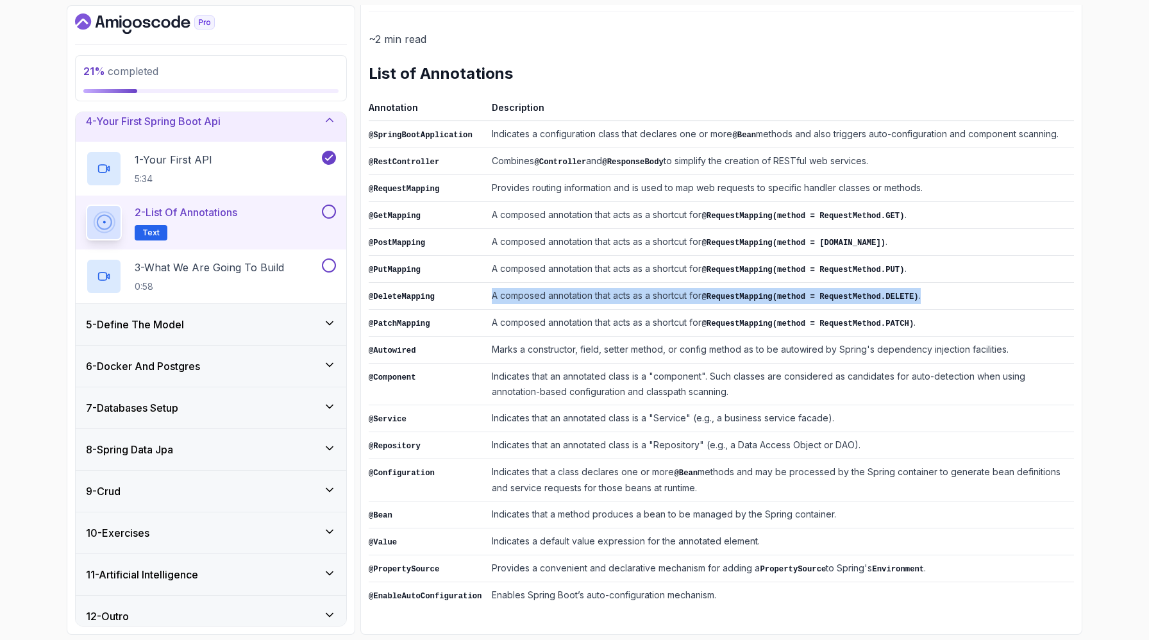
click at [918, 301] on code "@RequestMapping(method = RequestMethod.DELETE)" at bounding box center [809, 296] width 217 height 9
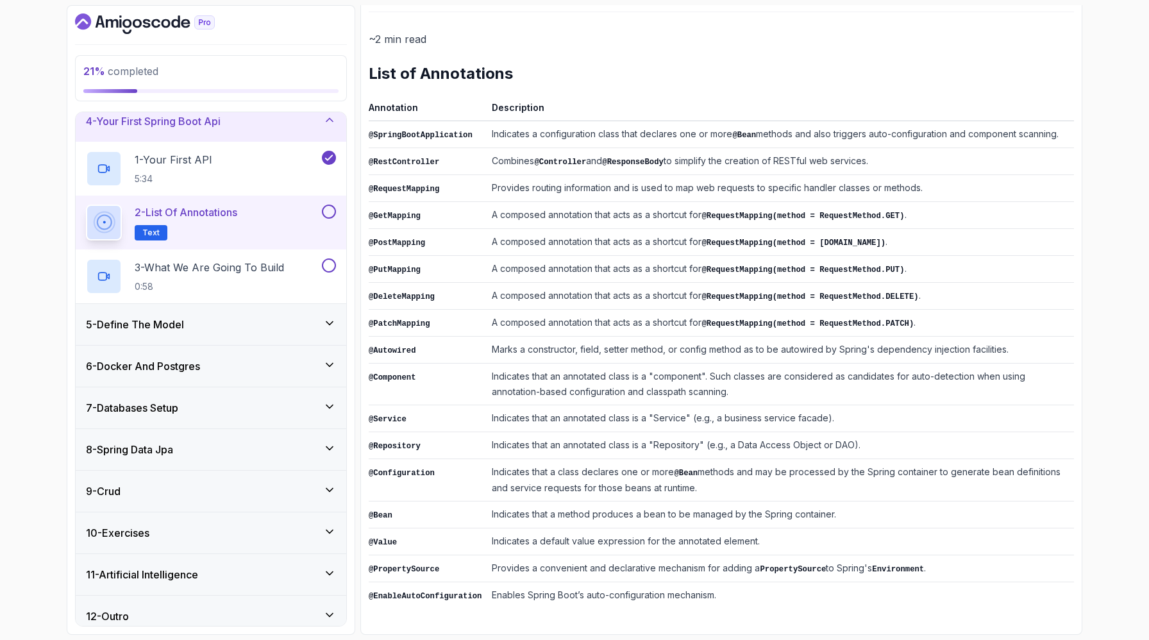
click at [913, 328] on code "@RequestMapping(method = RequestMethod.PATCH)" at bounding box center [807, 323] width 212 height 9
click at [819, 319] on code "@RequestMapping(method = RequestMethod.PATCH)" at bounding box center [807, 323] width 212 height 9
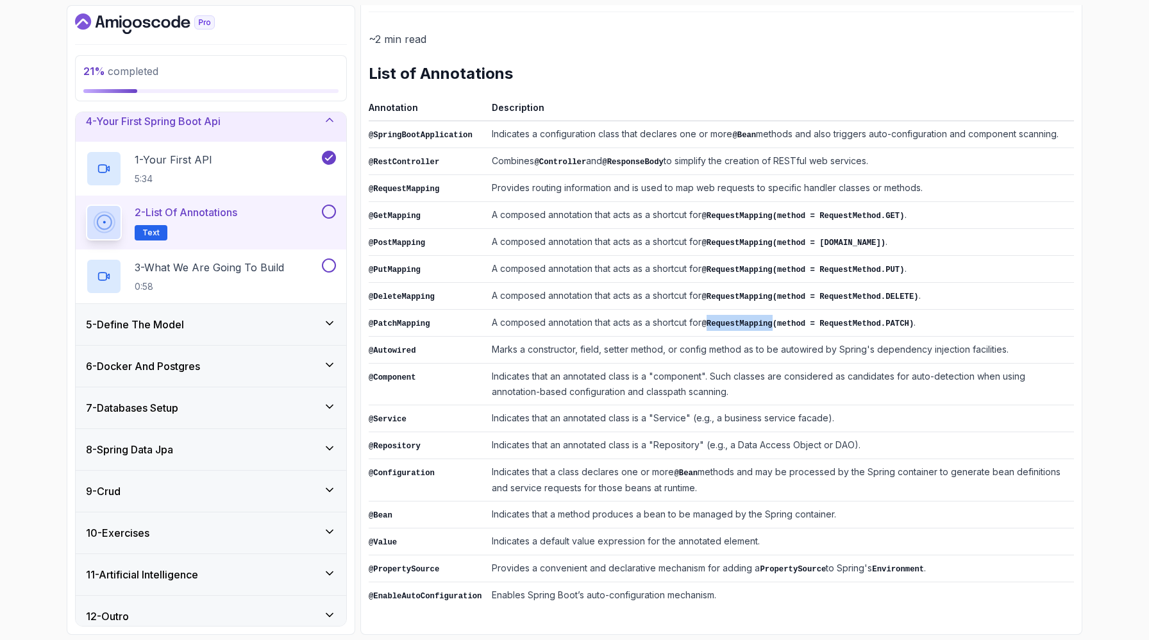
click at [819, 319] on code "@RequestMapping(method = RequestMethod.PATCH)" at bounding box center [807, 323] width 212 height 9
click at [404, 373] on code "@Component" at bounding box center [392, 377] width 47 height 9
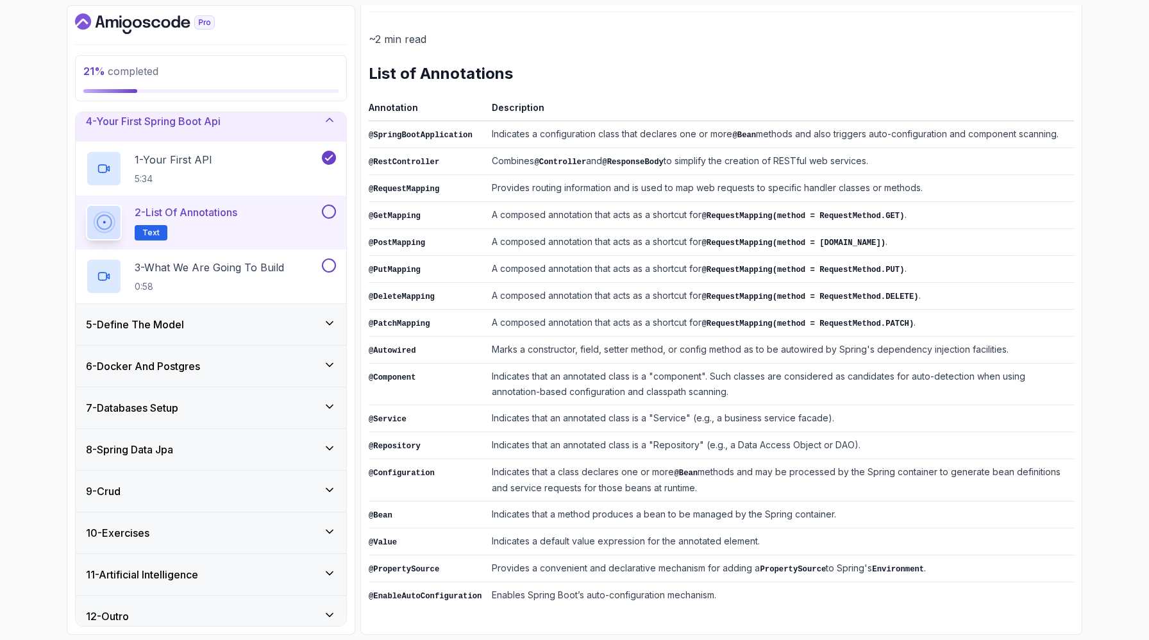
click at [486, 363] on td "@Component" at bounding box center [428, 384] width 118 height 42
drag, startPoint x: 525, startPoint y: 299, endPoint x: 615, endPoint y: 301, distance: 90.4
click at [615, 363] on td "Indicates that an annotated class is a "component". Such classes are considered…" at bounding box center [779, 384] width 587 height 42
click at [486, 363] on td "@Component" at bounding box center [428, 384] width 118 height 42
drag, startPoint x: 528, startPoint y: 317, endPoint x: 608, endPoint y: 318, distance: 80.8
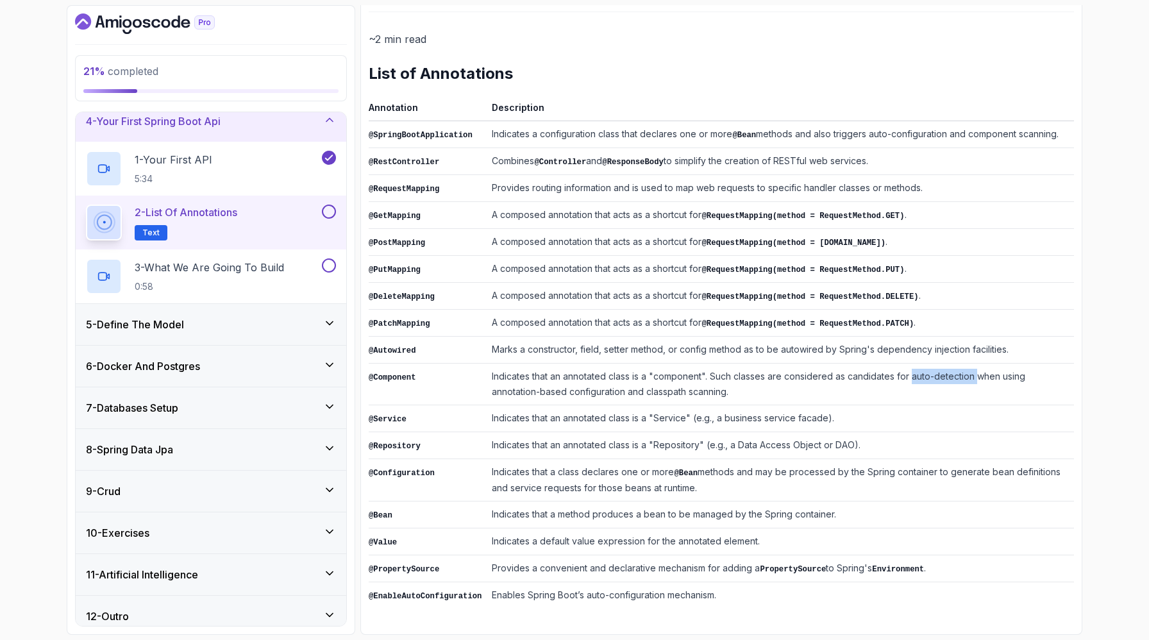
click at [608, 363] on td "Indicates that an annotated class is a "component". Such classes are considered…" at bounding box center [779, 384] width 587 height 42
click at [683, 363] on td "Indicates that an annotated class is a "component". Such classes are considered…" at bounding box center [779, 384] width 587 height 42
click at [725, 363] on td "Indicates that an annotated class is a "component". Such classes are considered…" at bounding box center [779, 384] width 587 height 42
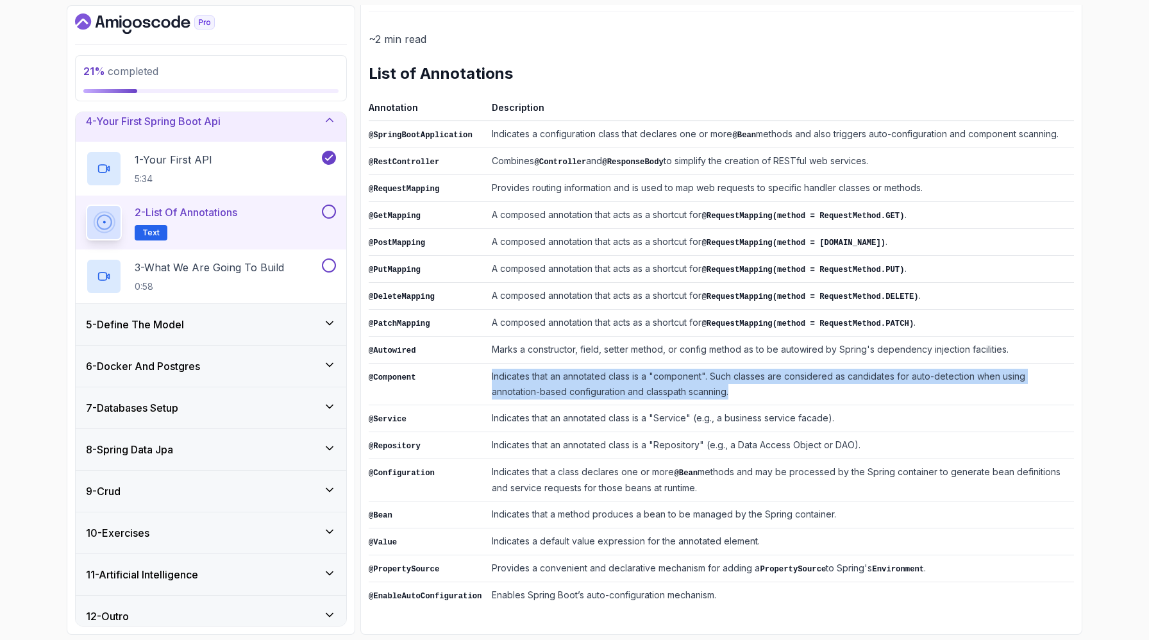
click at [725, 363] on td "Indicates that an annotated class is a "component". Such classes are considered…" at bounding box center [779, 384] width 587 height 42
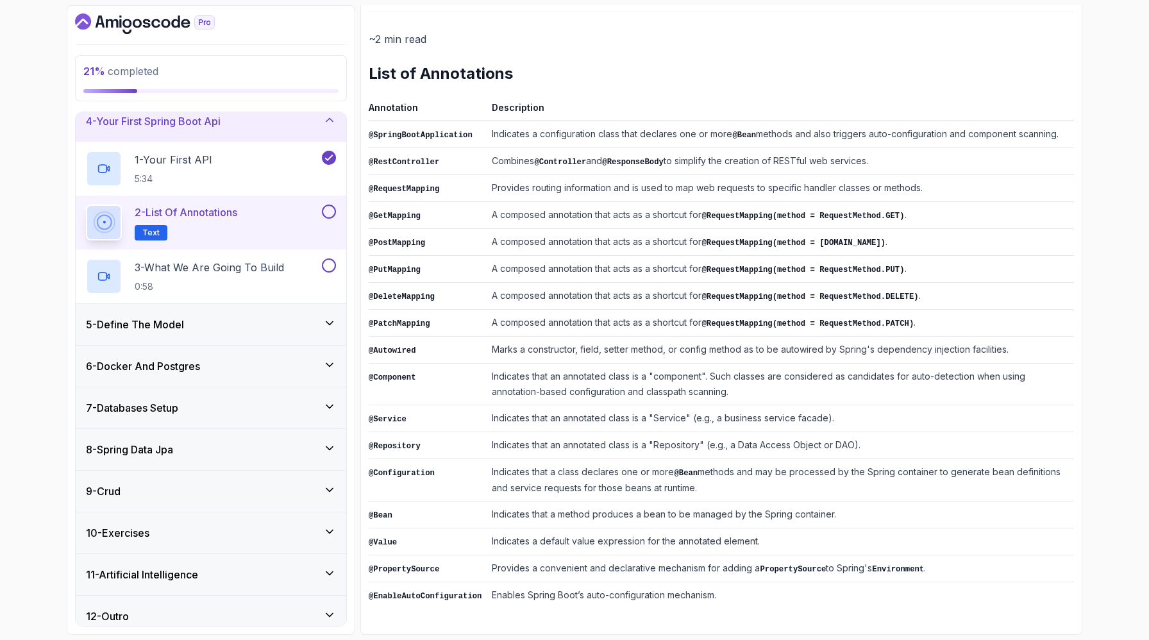
click at [738, 363] on td "Indicates that an annotated class is a "component". Such classes are considered…" at bounding box center [779, 384] width 587 height 42
drag, startPoint x: 525, startPoint y: 353, endPoint x: 690, endPoint y: 345, distance: 165.5
click at [690, 405] on td "Indicates that an annotated class is a "Service" (e.g., a business service faca…" at bounding box center [779, 418] width 587 height 27
click at [702, 405] on td "Indicates that an annotated class is a "Service" (e.g., a business service faca…" at bounding box center [779, 418] width 587 height 27
click at [851, 405] on td "Indicates that an annotated class is a "Service" (e.g., a business service faca…" at bounding box center [779, 418] width 587 height 27
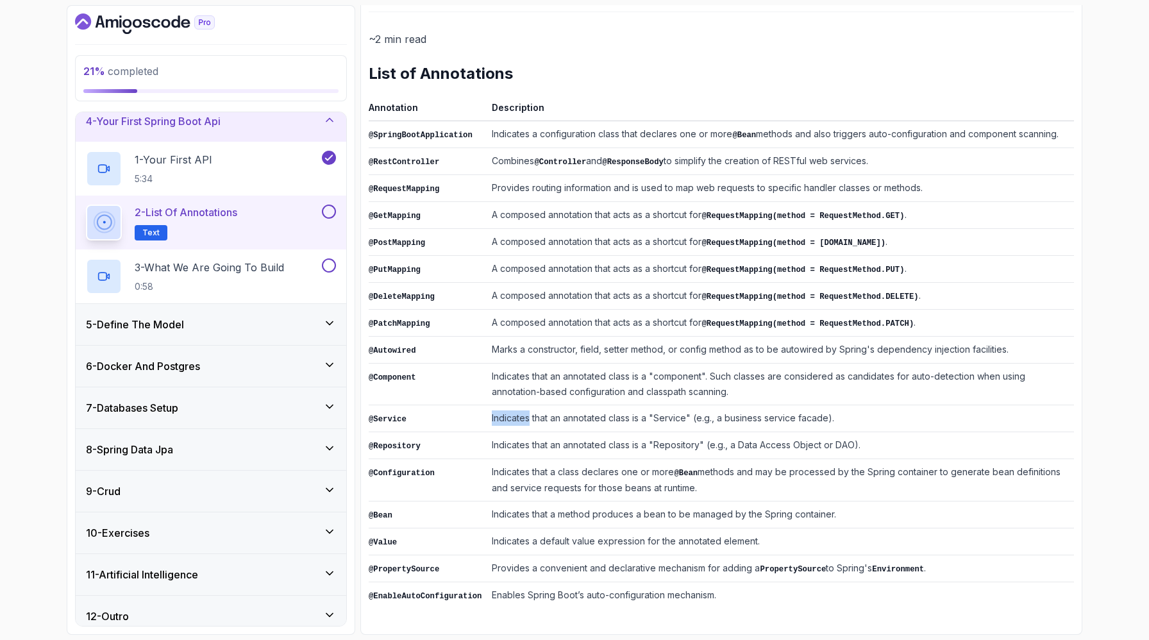
click at [851, 405] on td "Indicates that an annotated class is a "Service" (e.g., a business service faca…" at bounding box center [779, 418] width 587 height 27
click at [861, 405] on td "Indicates that an annotated class is a "Service" (e.g., a business service faca…" at bounding box center [779, 418] width 587 height 27
click at [865, 405] on td "Indicates that an annotated class is a "Service" (e.g., a business service faca…" at bounding box center [779, 418] width 587 height 27
click at [668, 528] on td "Indicates a default value expression for the annotated element." at bounding box center [779, 541] width 587 height 27
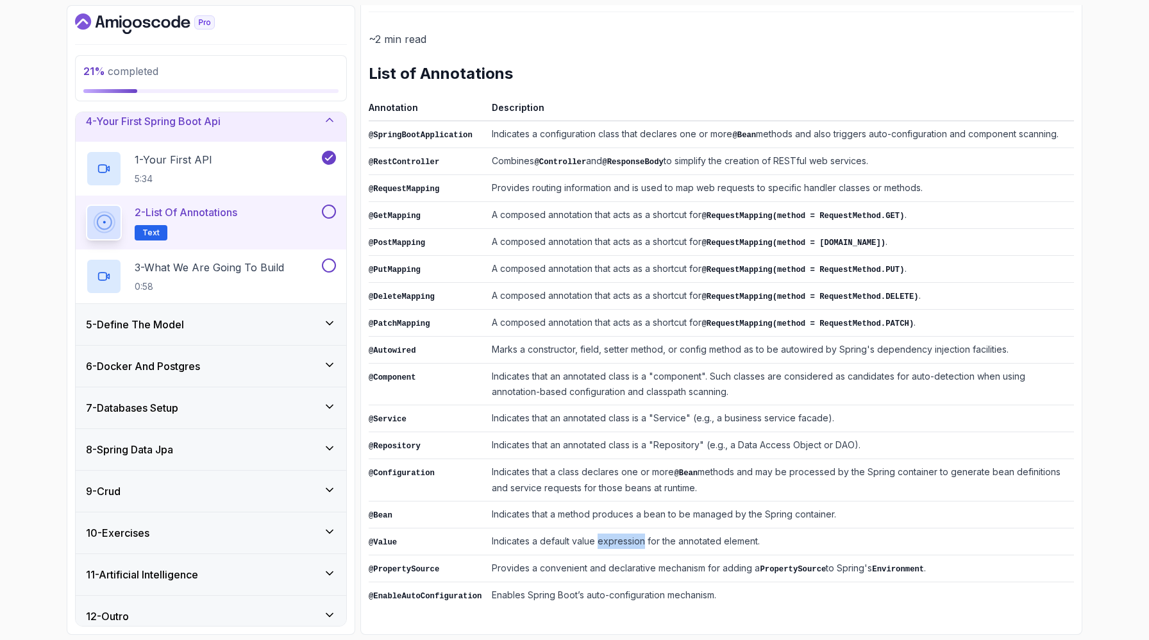
click at [668, 528] on td "Indicates a default value expression for the annotated element." at bounding box center [779, 541] width 587 height 27
click at [656, 528] on td "Indicates a default value expression for the annotated element." at bounding box center [779, 541] width 587 height 27
click at [603, 528] on td "Indicates a default value expression for the annotated element." at bounding box center [779, 541] width 587 height 27
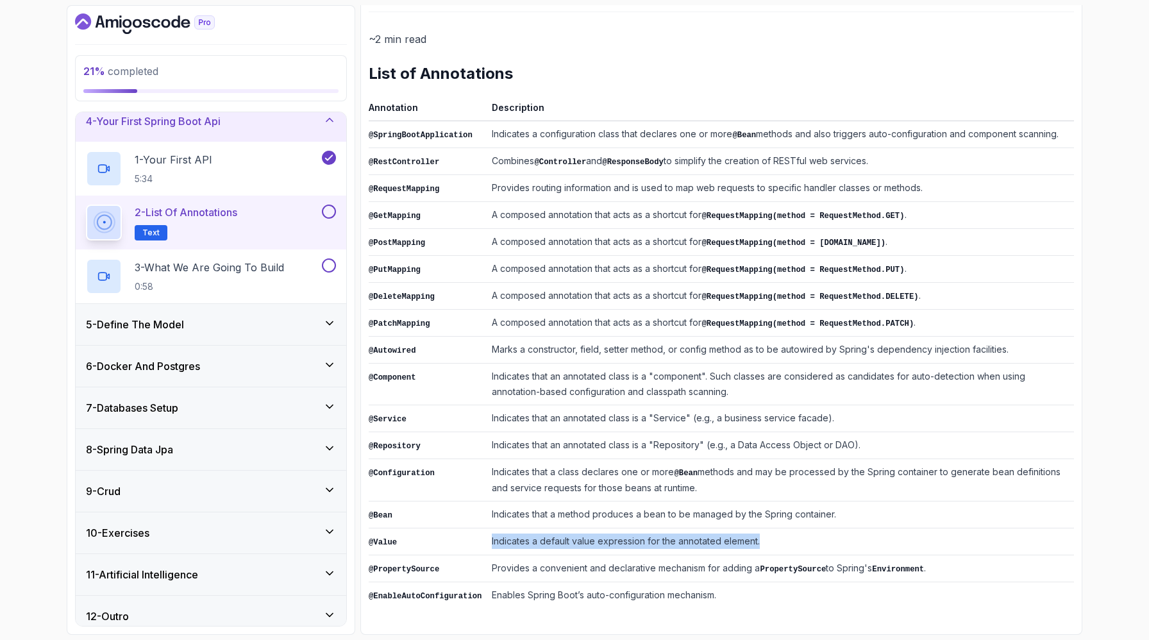
drag, startPoint x: 524, startPoint y: 503, endPoint x: 925, endPoint y: 507, distance: 401.3
click at [925, 528] on td "Indicates a default value expression for the annotated element." at bounding box center [779, 541] width 587 height 27
click at [855, 528] on td "Indicates a default value expression for the annotated element." at bounding box center [779, 541] width 587 height 27
click at [720, 501] on td "Indicates that a method produces a bean to be managed by the Spring container." at bounding box center [779, 514] width 587 height 27
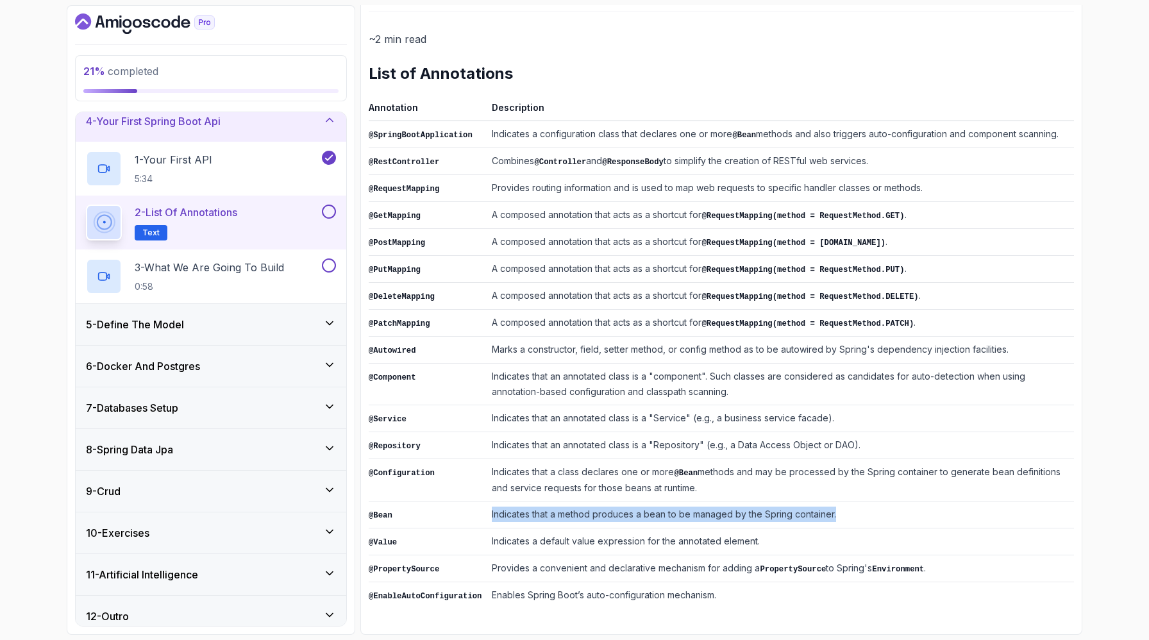
click at [720, 501] on td "Indicates that a method produces a bean to be managed by the Spring container." at bounding box center [779, 514] width 587 height 27
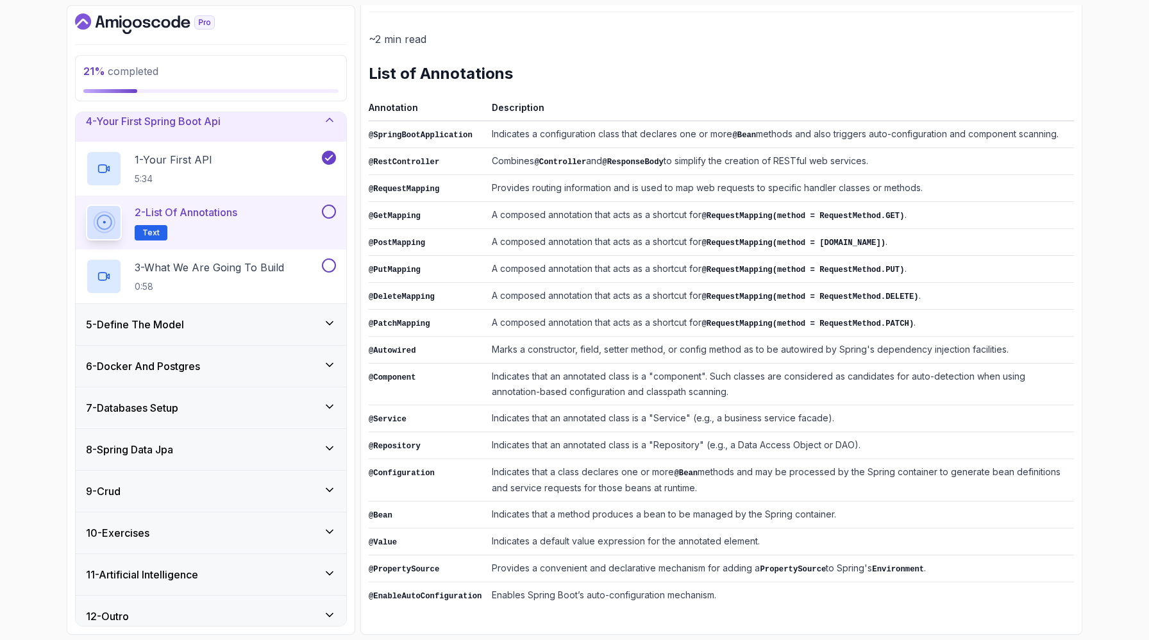
click at [591, 501] on td "Indicates that a method produces a bean to be managed by the Spring container." at bounding box center [779, 514] width 587 height 27
click at [558, 528] on td "Indicates a default value expression for the annotated element." at bounding box center [779, 541] width 587 height 27
click at [555, 528] on td "Indicates a default value expression for the annotated element." at bounding box center [779, 541] width 587 height 27
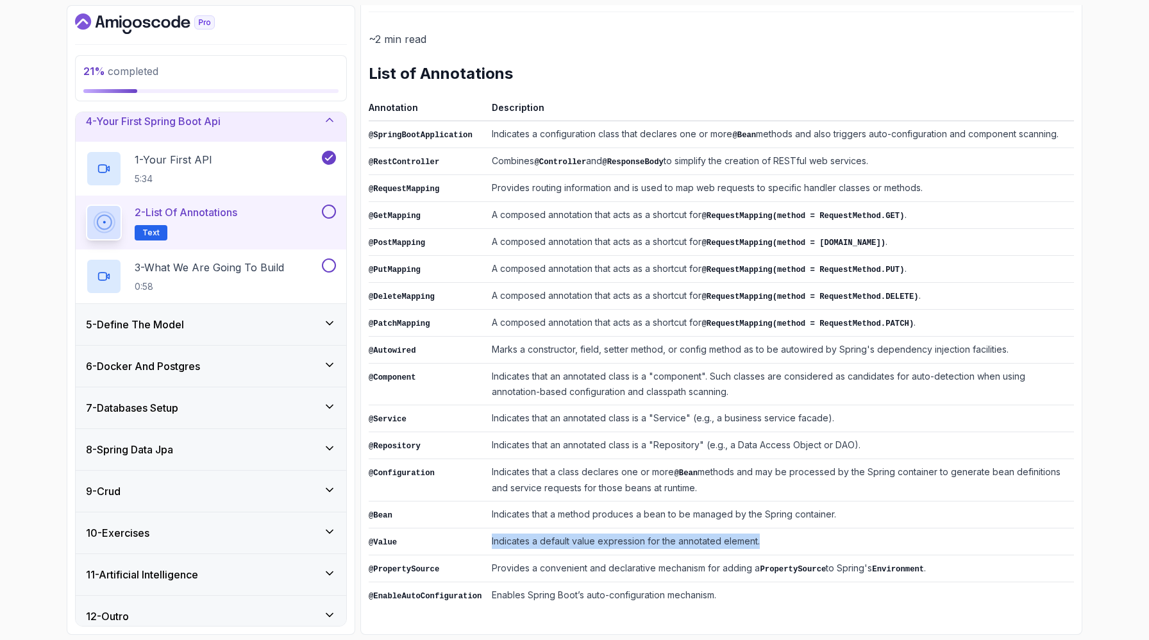
click at [555, 528] on td "Indicates a default value expression for the annotated element." at bounding box center [779, 541] width 587 height 27
click at [560, 528] on td "Indicates a default value expression for the annotated element." at bounding box center [779, 541] width 587 height 27
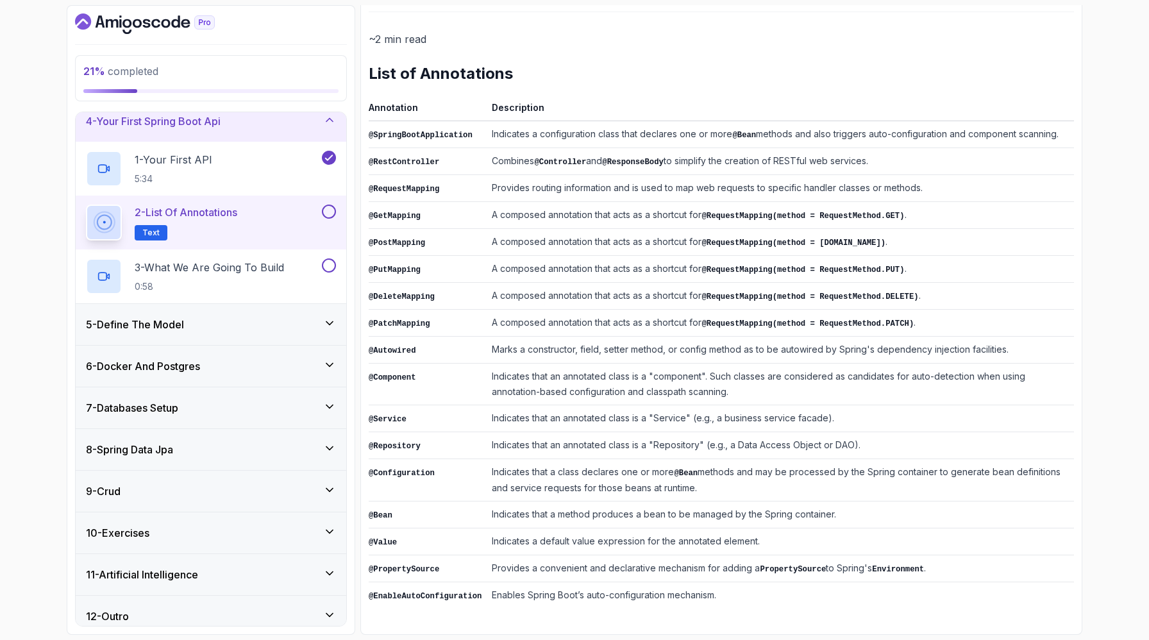
click at [551, 501] on td "Indicates that a method produces a bean to be managed by the Spring container." at bounding box center [779, 514] width 587 height 27
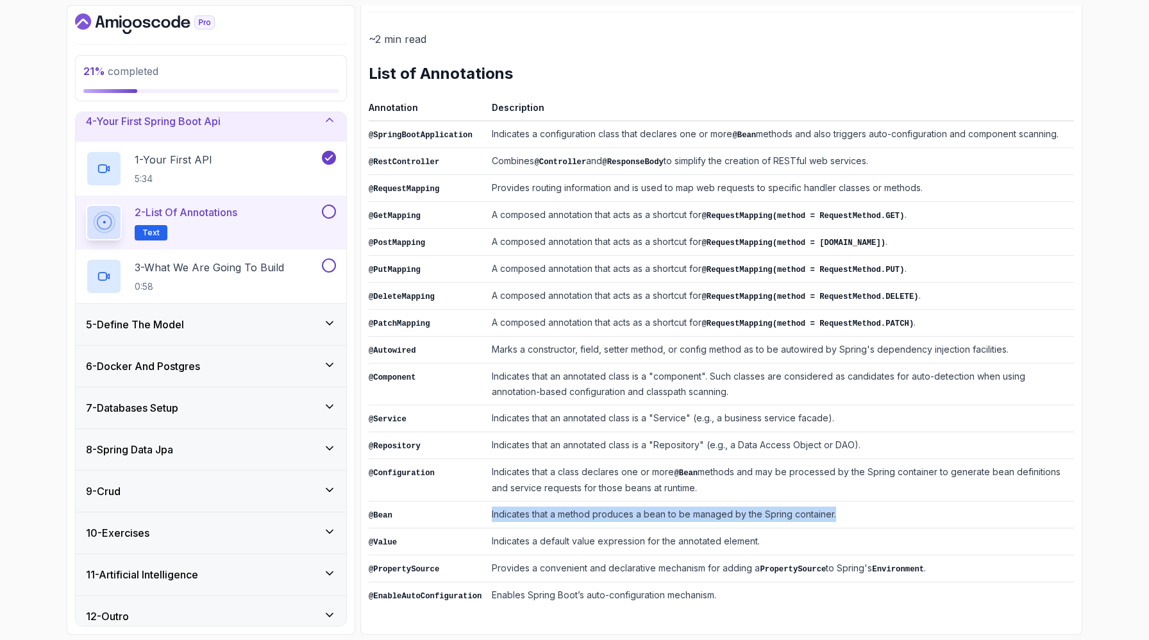
click at [551, 501] on td "Indicates that a method produces a bean to be managed by the Spring container." at bounding box center [779, 514] width 587 height 27
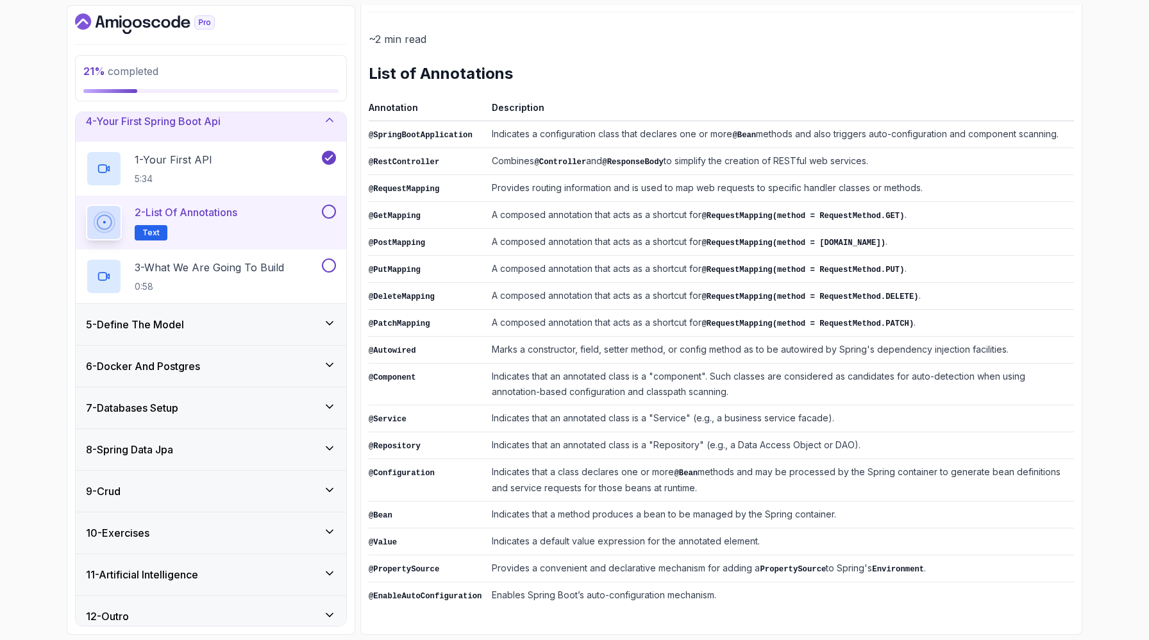
click at [553, 528] on td "Indicates a default value expression for the annotated element." at bounding box center [779, 541] width 587 height 27
click at [552, 528] on td "Indicates a default value expression for the annotated element." at bounding box center [779, 541] width 587 height 27
click at [556, 528] on td "Indicates a default value expression for the annotated element." at bounding box center [779, 541] width 587 height 27
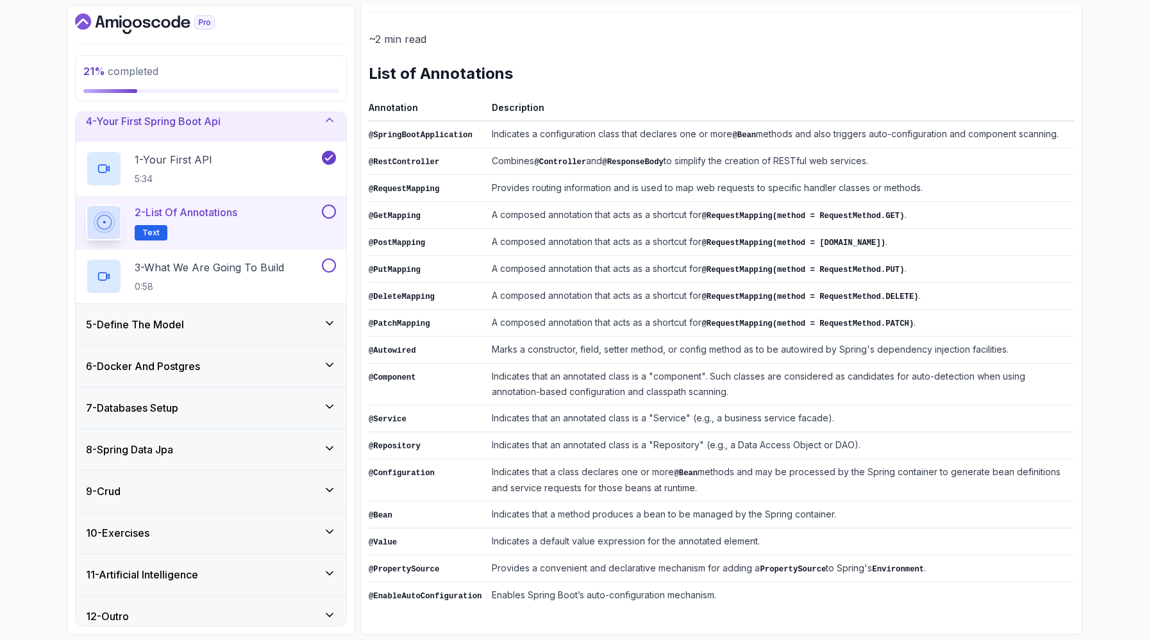
click at [685, 501] on td "Indicates that a method produces a bean to be managed by the Spring container." at bounding box center [779, 514] width 587 height 27
click at [760, 501] on td "Indicates that a method produces a bean to be managed by the Spring container." at bounding box center [779, 514] width 587 height 27
click at [786, 501] on td "Indicates that a method produces a bean to be managed by the Spring container." at bounding box center [779, 514] width 587 height 27
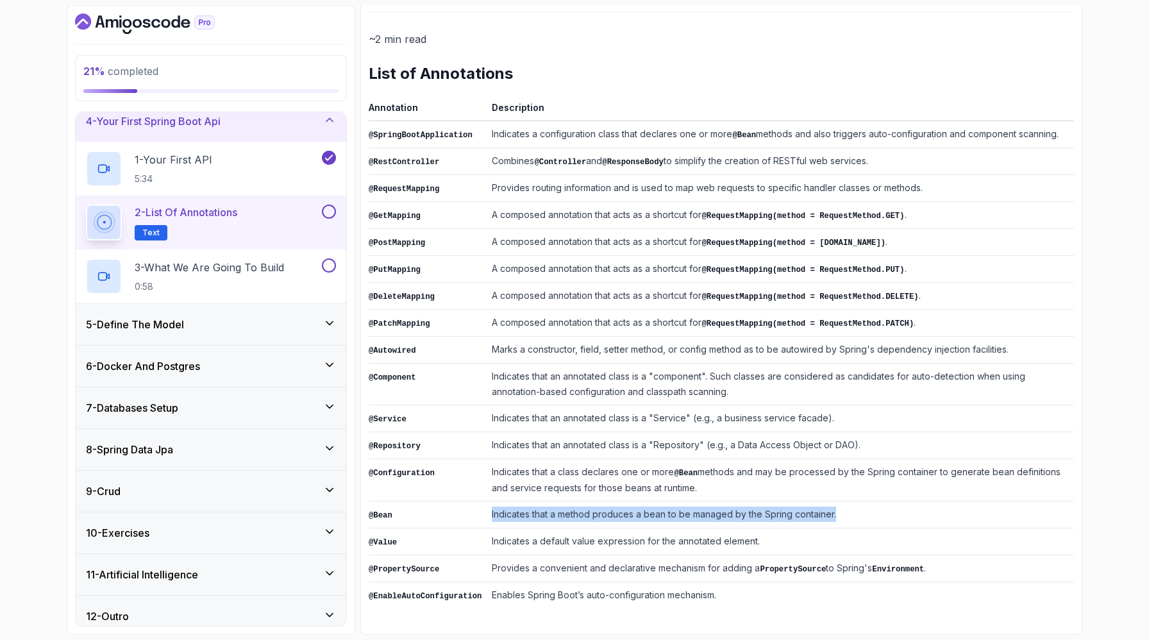
click at [786, 501] on td "Indicates that a method produces a bean to be managed by the Spring container." at bounding box center [779, 514] width 587 height 27
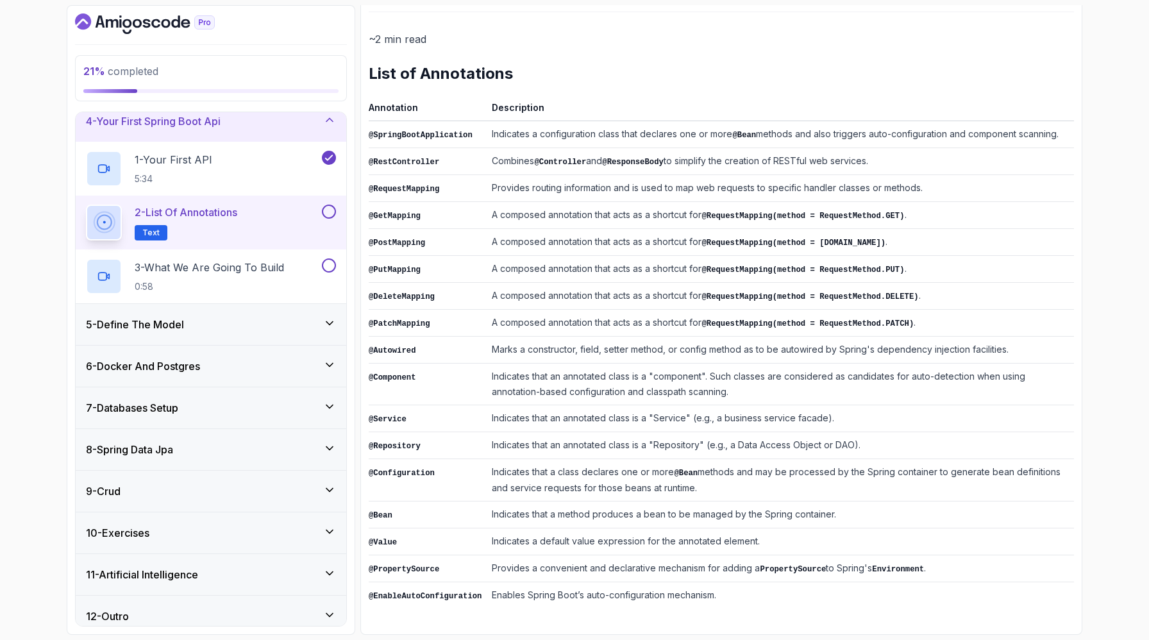
click at [828, 501] on td "Indicates that a method produces a bean to be managed by the Spring container." at bounding box center [779, 514] width 587 height 27
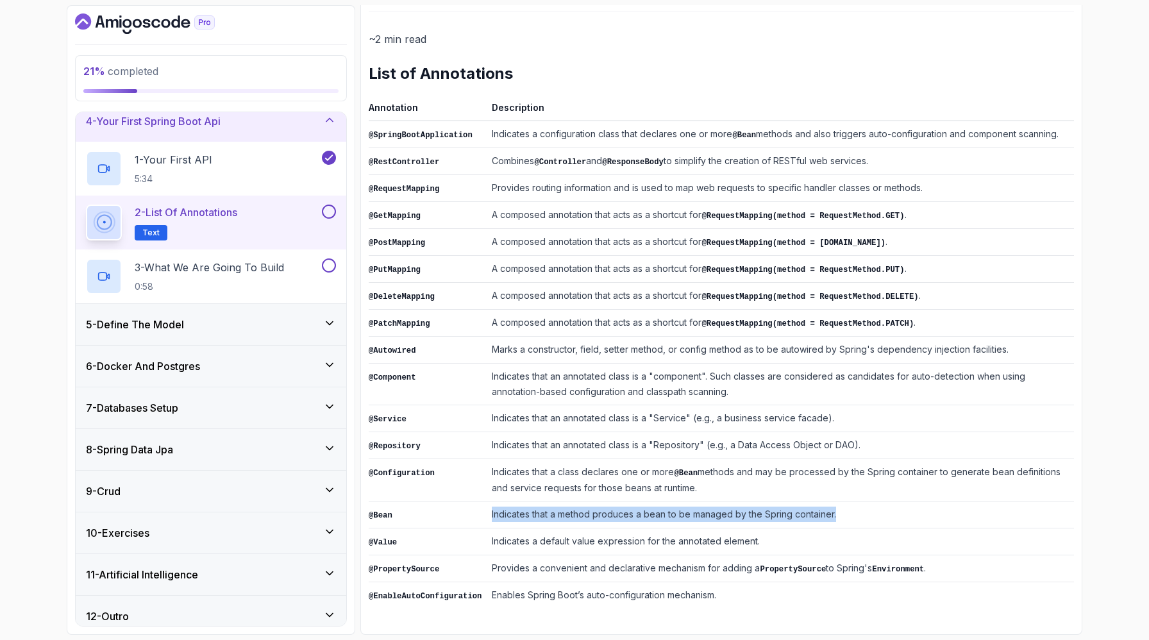
click at [828, 501] on td "Indicates that a method produces a bean to be managed by the Spring container." at bounding box center [779, 514] width 587 height 27
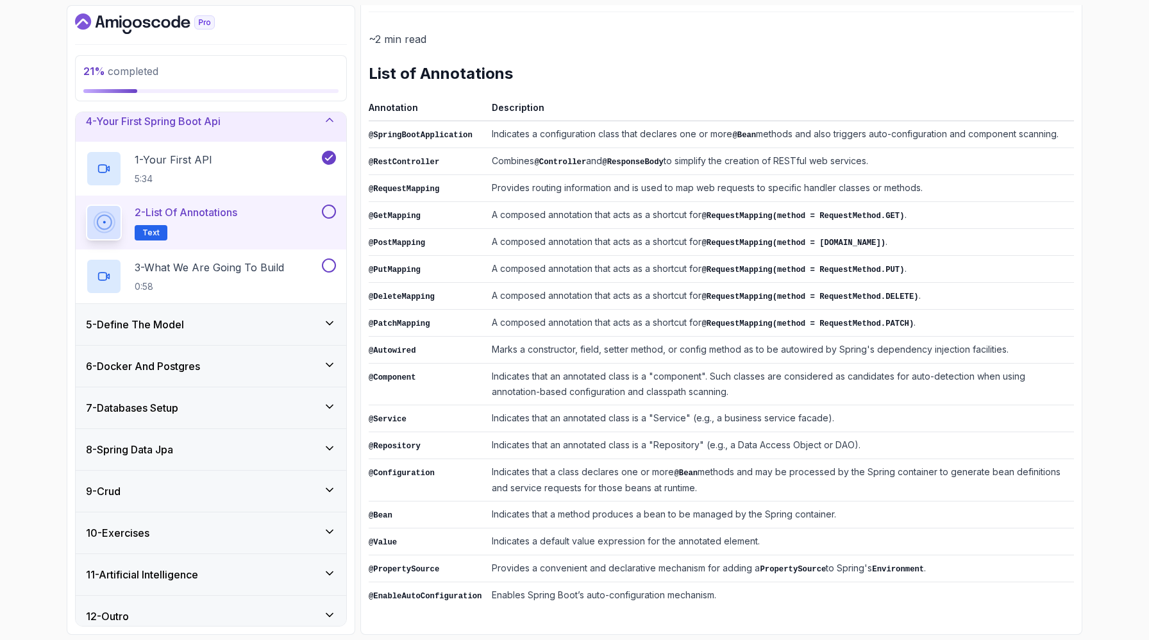
click at [724, 501] on td "Indicates that a method produces a bean to be managed by the Spring container." at bounding box center [779, 514] width 587 height 27
click at [549, 405] on td "Indicates that an annotated class is a "Service" (e.g., a business service faca…" at bounding box center [779, 418] width 587 height 27
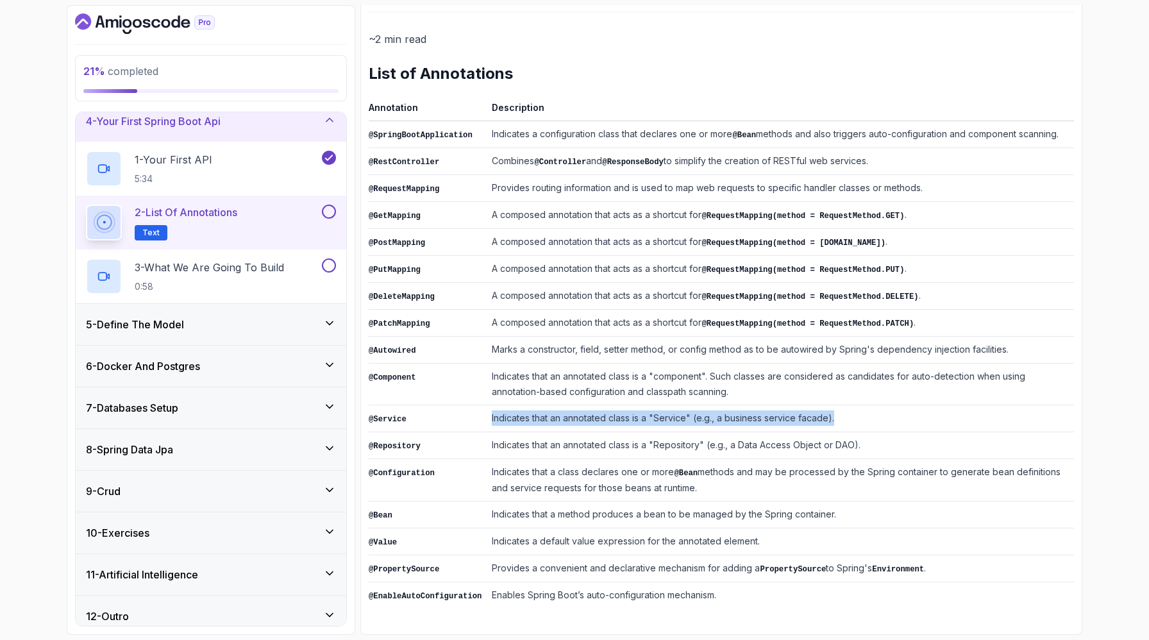
click at [549, 405] on td "Indicates that an annotated class is a "Service" (e.g., a business service faca…" at bounding box center [779, 418] width 587 height 27
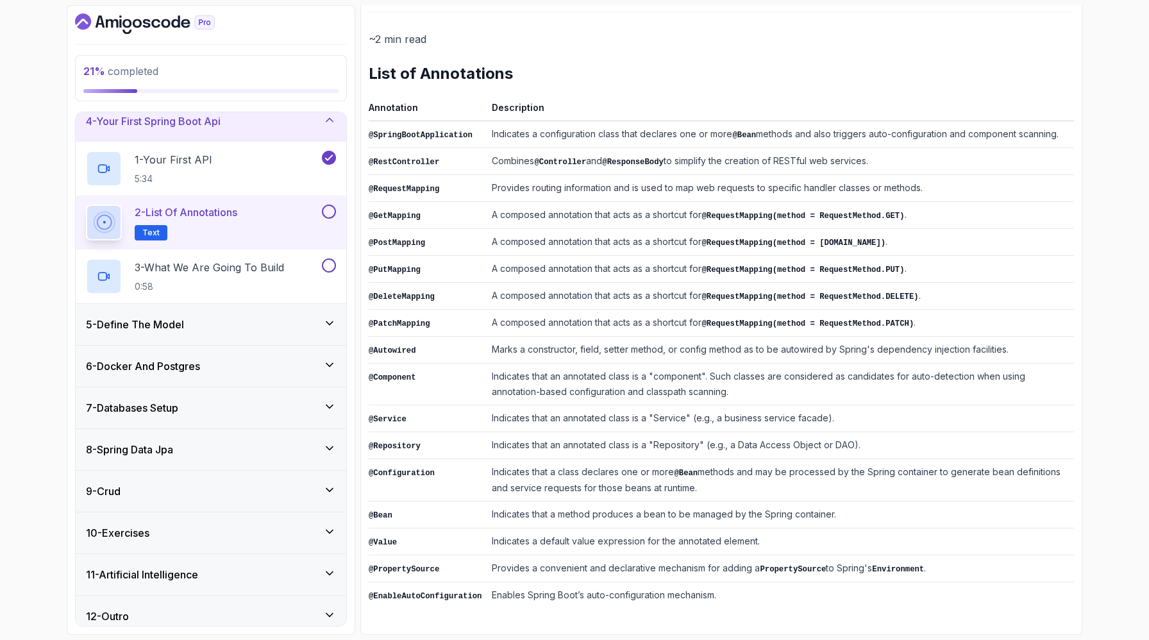
click at [603, 528] on td "Indicates a default value expression for the annotated element." at bounding box center [779, 541] width 587 height 27
click at [826, 565] on code "PropertySource" at bounding box center [793, 569] width 66 height 9
click at [907, 555] on td "Provides a convenient and declarative mechanism for adding a PropertySource to …" at bounding box center [779, 568] width 587 height 27
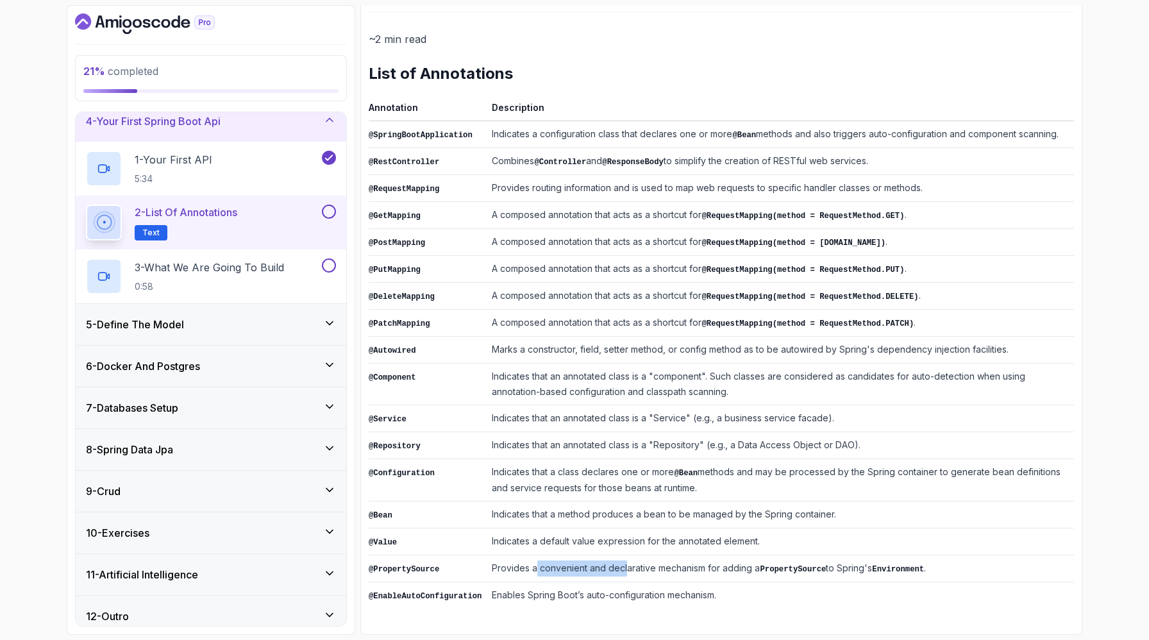
drag, startPoint x: 584, startPoint y: 534, endPoint x: 696, endPoint y: 534, distance: 112.2
click at [696, 555] on td "Provides a convenient and declarative mechanism for adding a PropertySource to …" at bounding box center [779, 568] width 587 height 27
click at [711, 555] on td "Provides a convenient and declarative mechanism for adding a PropertySource to …" at bounding box center [779, 568] width 587 height 27
click at [328, 219] on button at bounding box center [329, 211] width 14 height 14
click at [284, 275] on p "3 - What We Are Going To Build" at bounding box center [209, 267] width 149 height 15
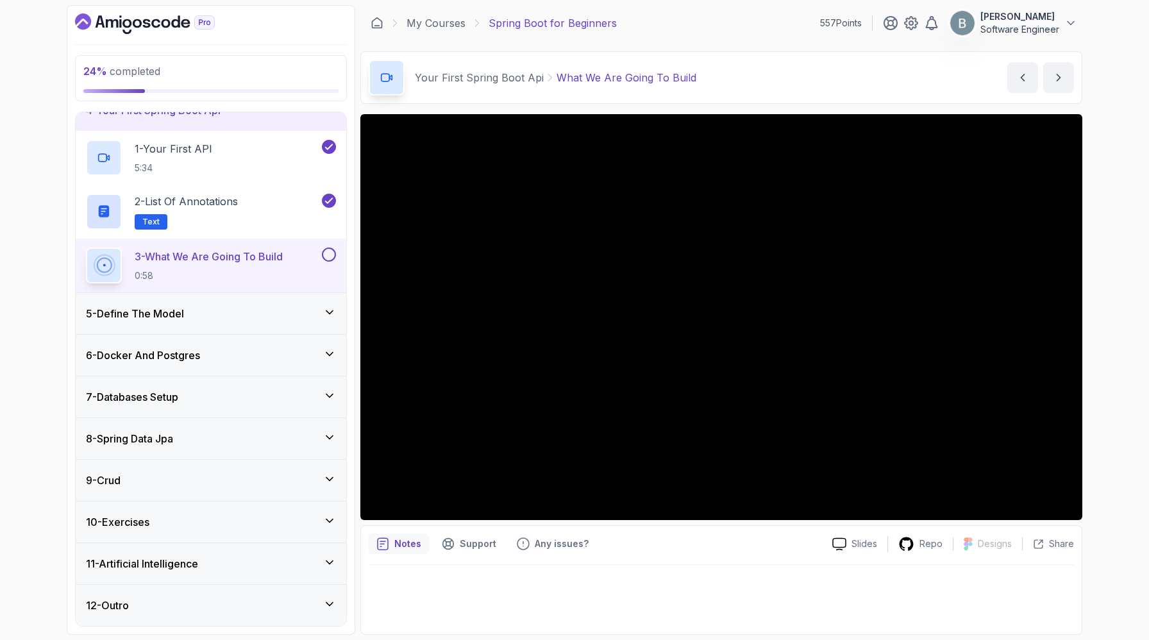
scroll to position [336, 0]
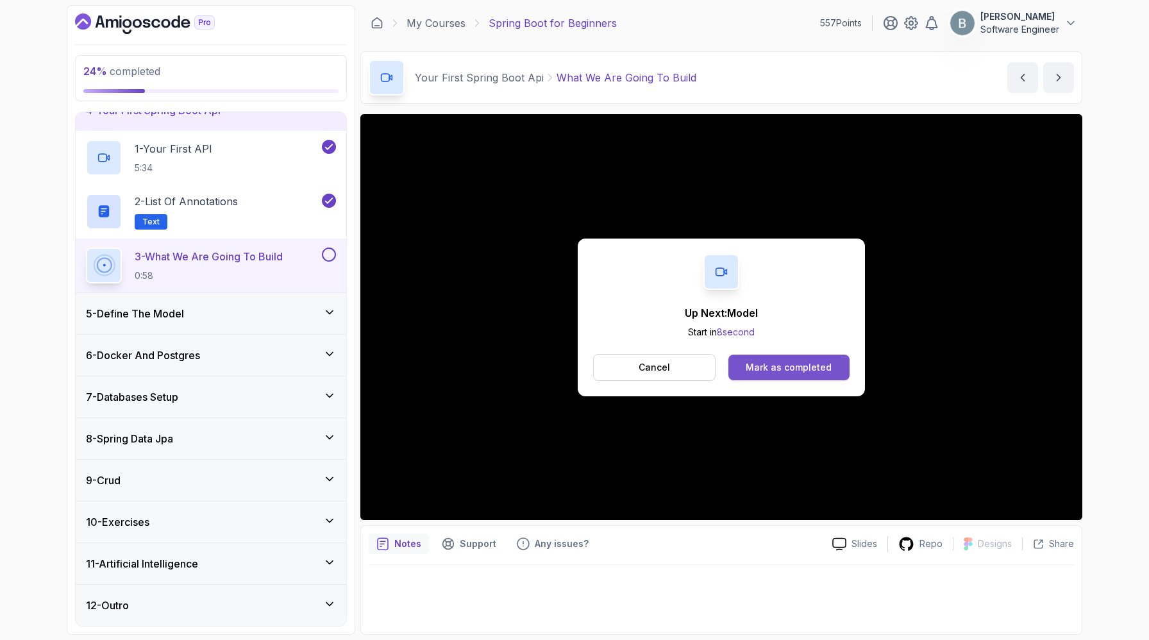
click at [794, 374] on div "Mark as completed" at bounding box center [788, 367] width 86 height 13
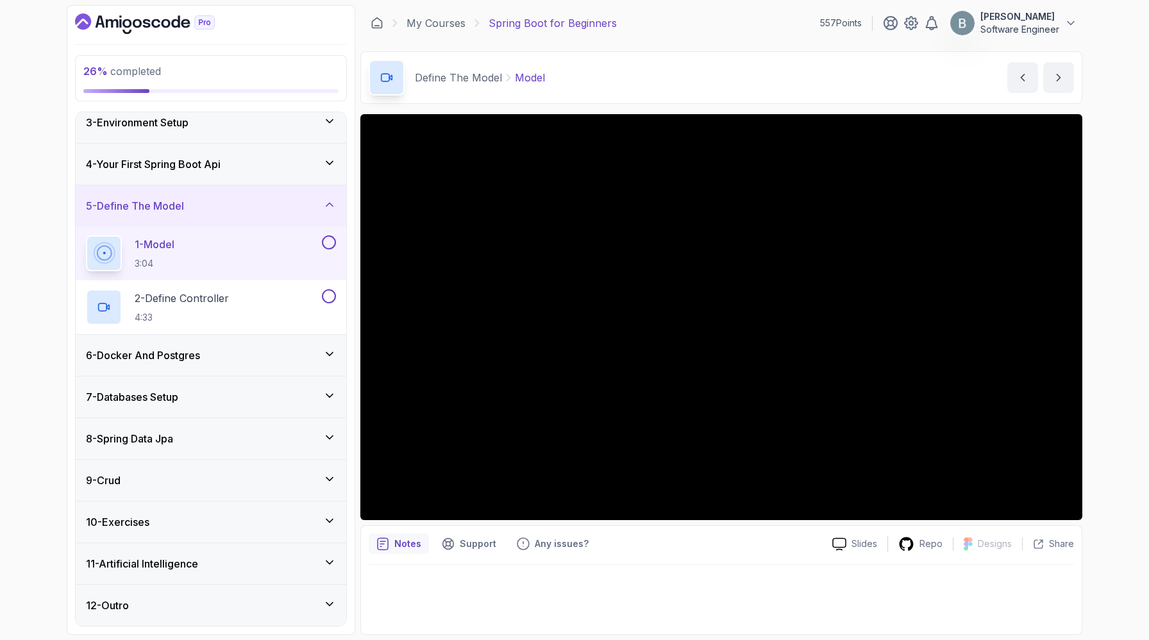
scroll to position [24, 0]
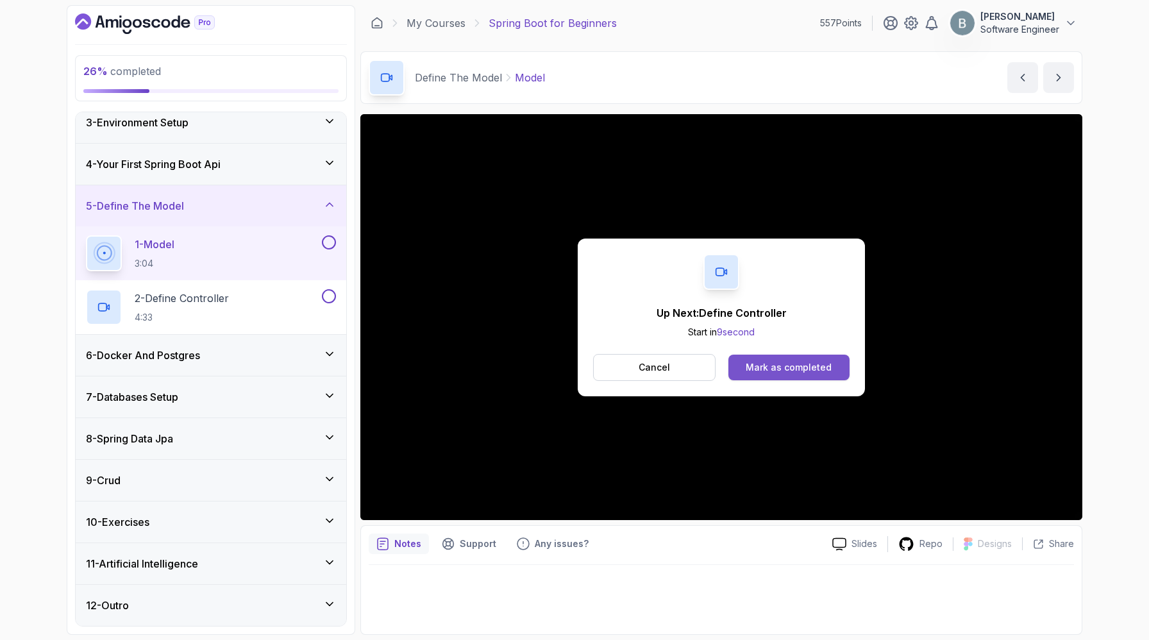
click at [831, 374] on div "Mark as completed" at bounding box center [788, 367] width 86 height 13
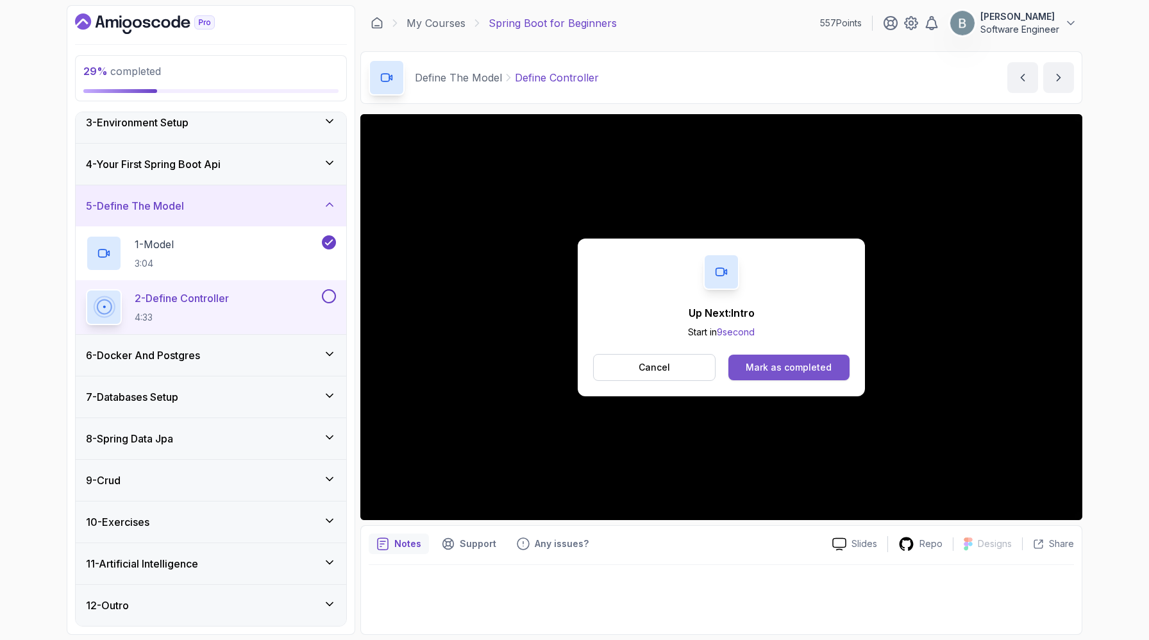
click at [776, 373] on button "Mark as completed" at bounding box center [788, 367] width 121 height 26
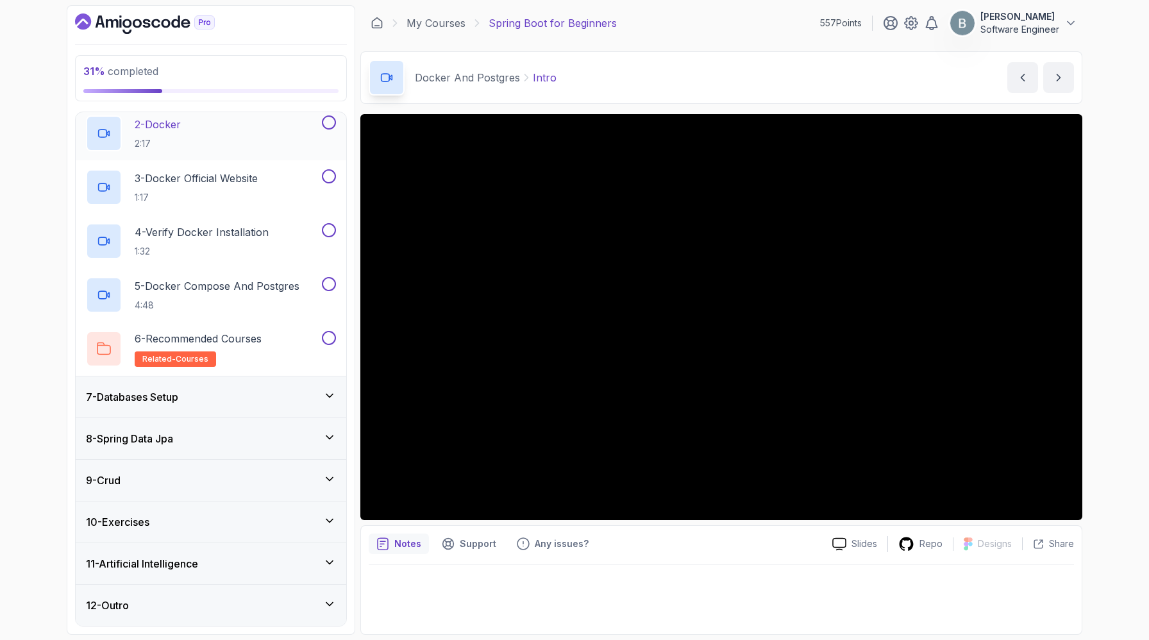
scroll to position [308, 0]
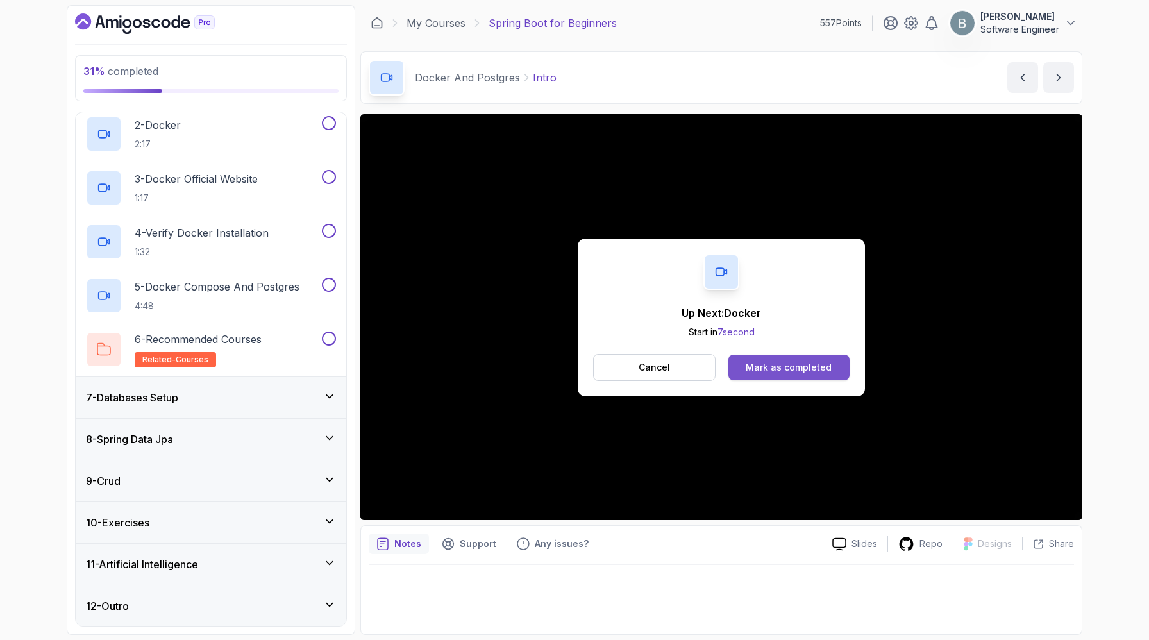
click at [760, 371] on button "Mark as completed" at bounding box center [788, 367] width 121 height 26
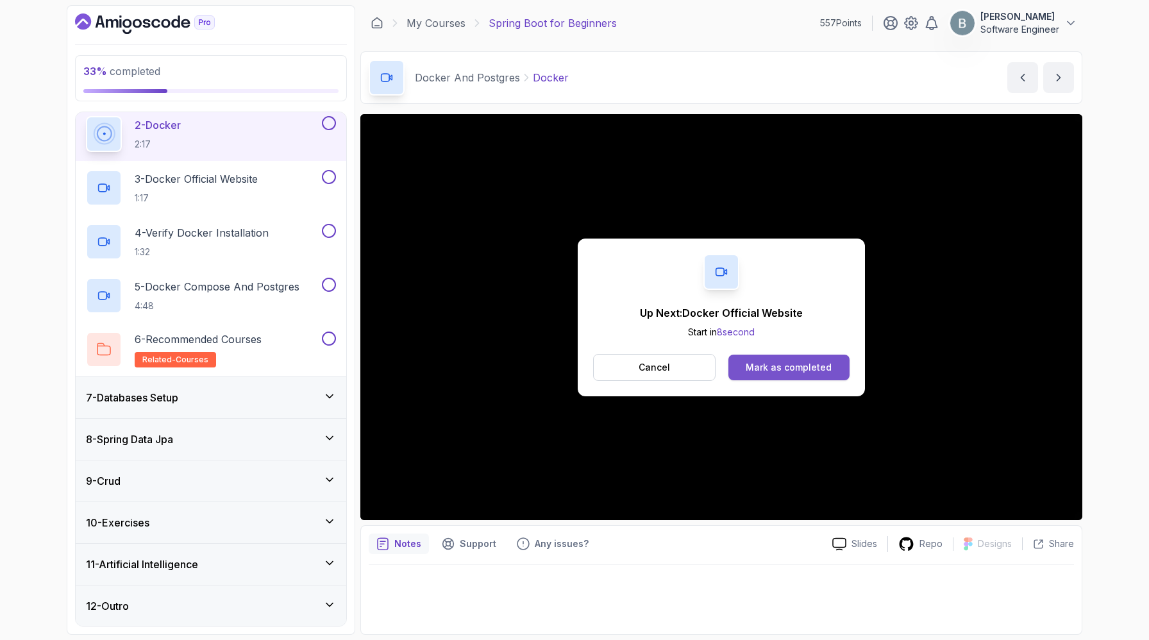
click at [792, 374] on div "Mark as completed" at bounding box center [788, 367] width 86 height 13
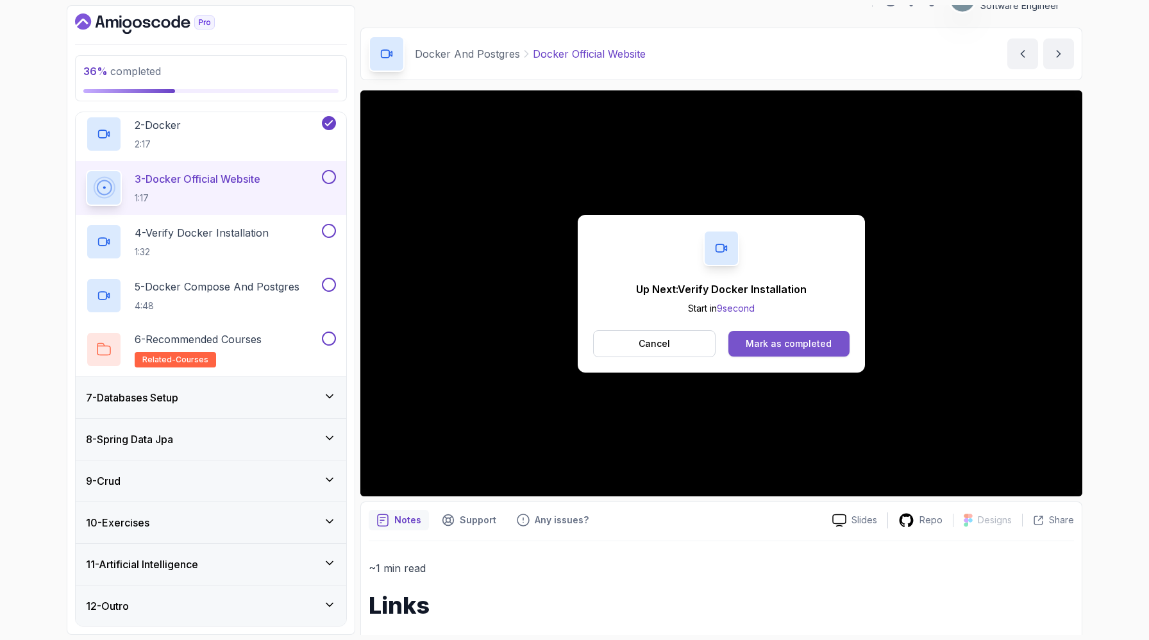
click at [831, 350] on div "Mark as completed" at bounding box center [788, 343] width 86 height 13
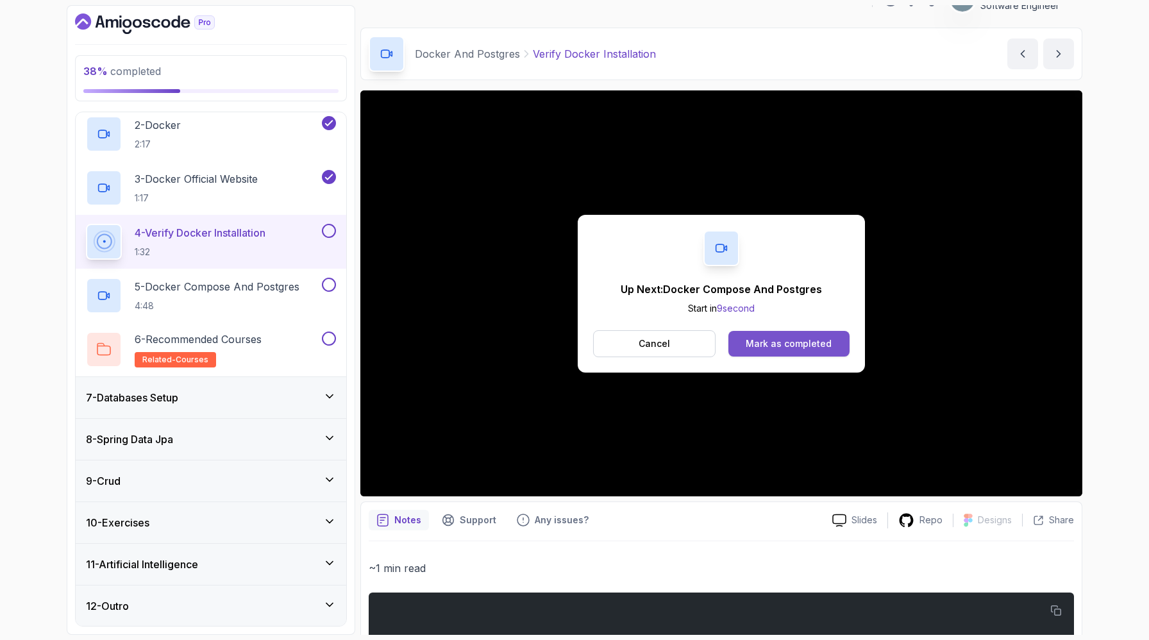
click at [793, 350] on div "Mark as completed" at bounding box center [788, 343] width 86 height 13
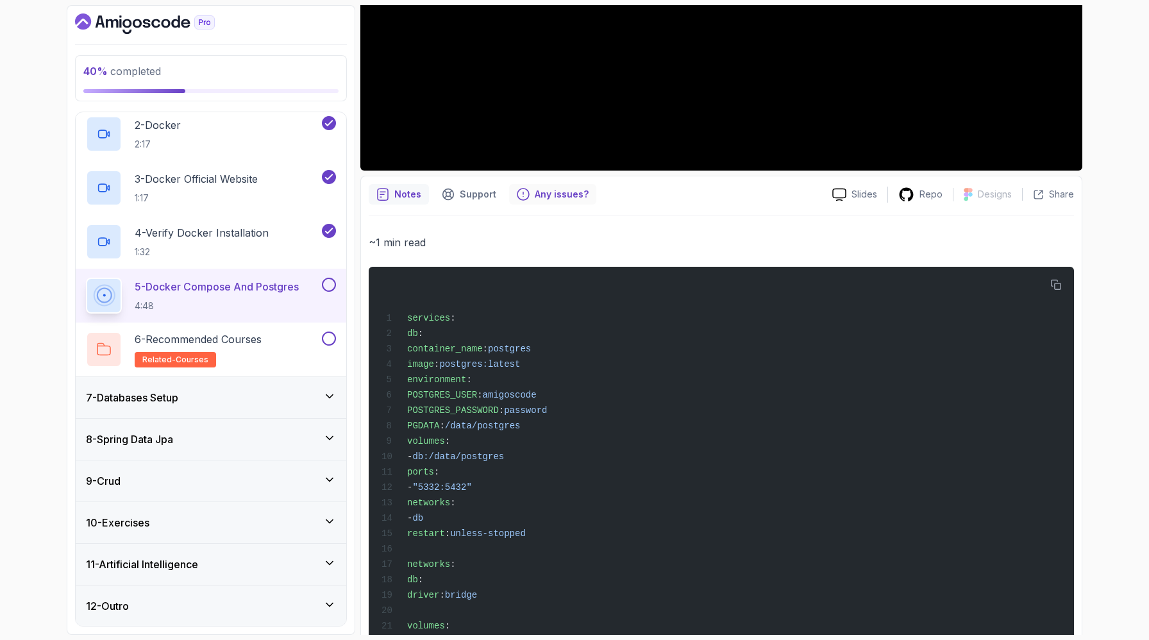
scroll to position [504, 0]
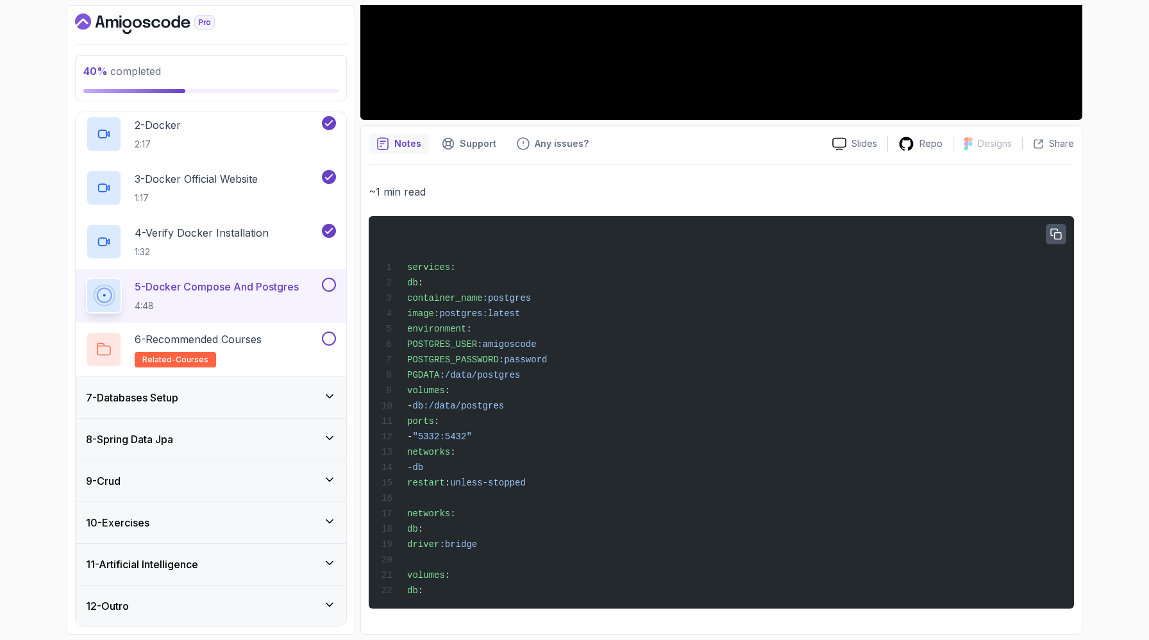
click at [1050, 229] on icon "button" at bounding box center [1056, 235] width 12 height 12
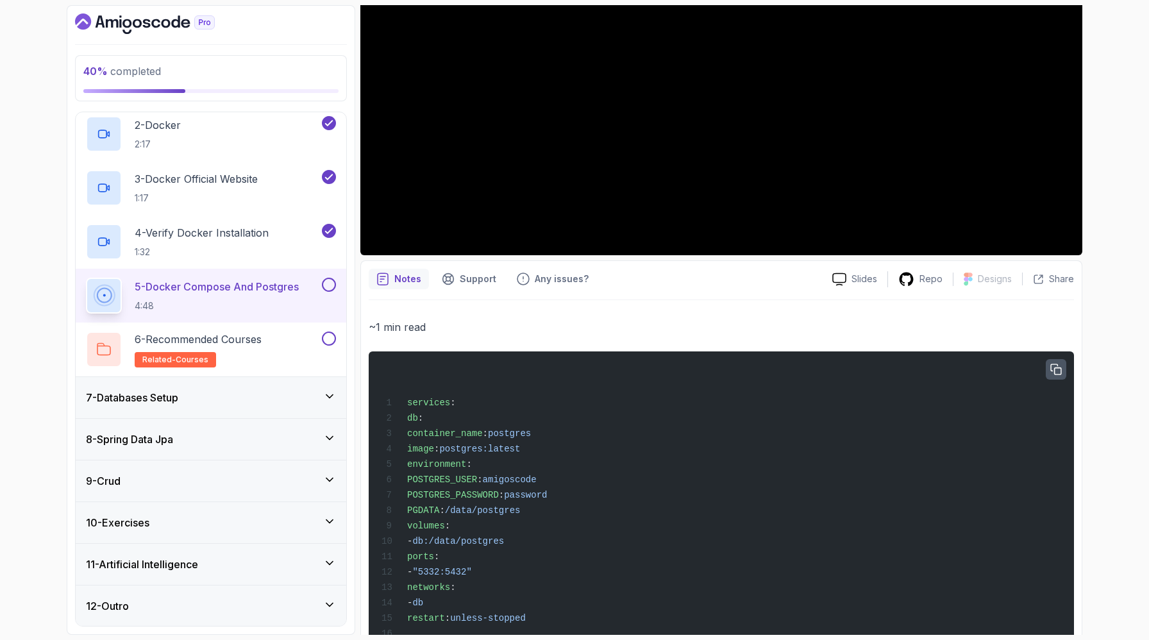
scroll to position [177, 0]
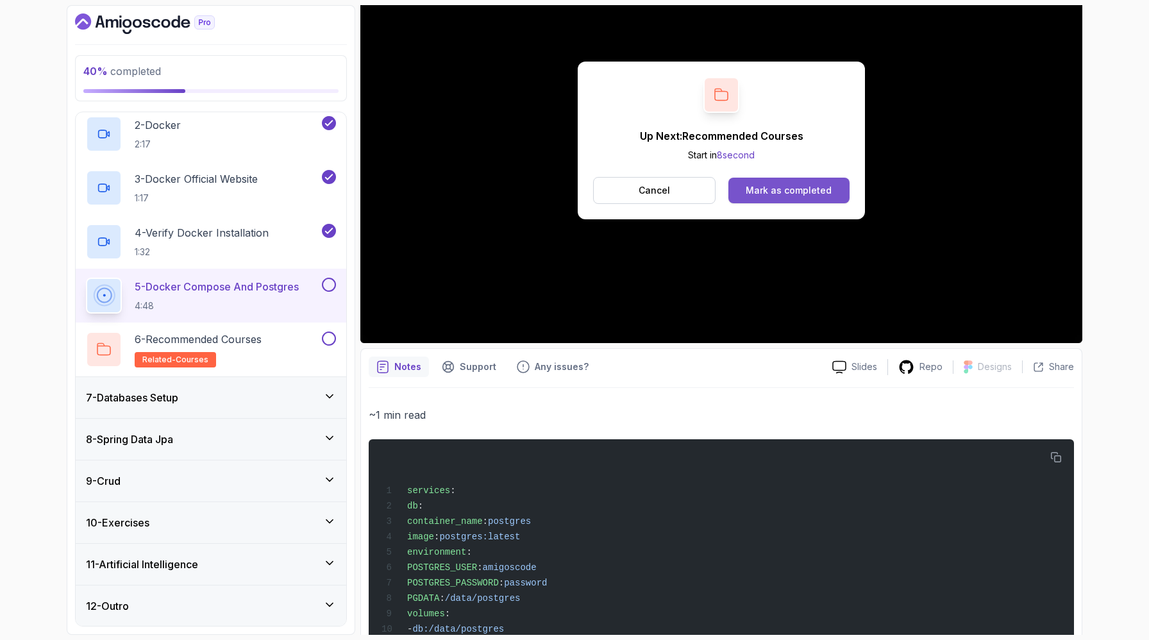
click at [804, 197] on div "Mark as completed" at bounding box center [788, 190] width 86 height 13
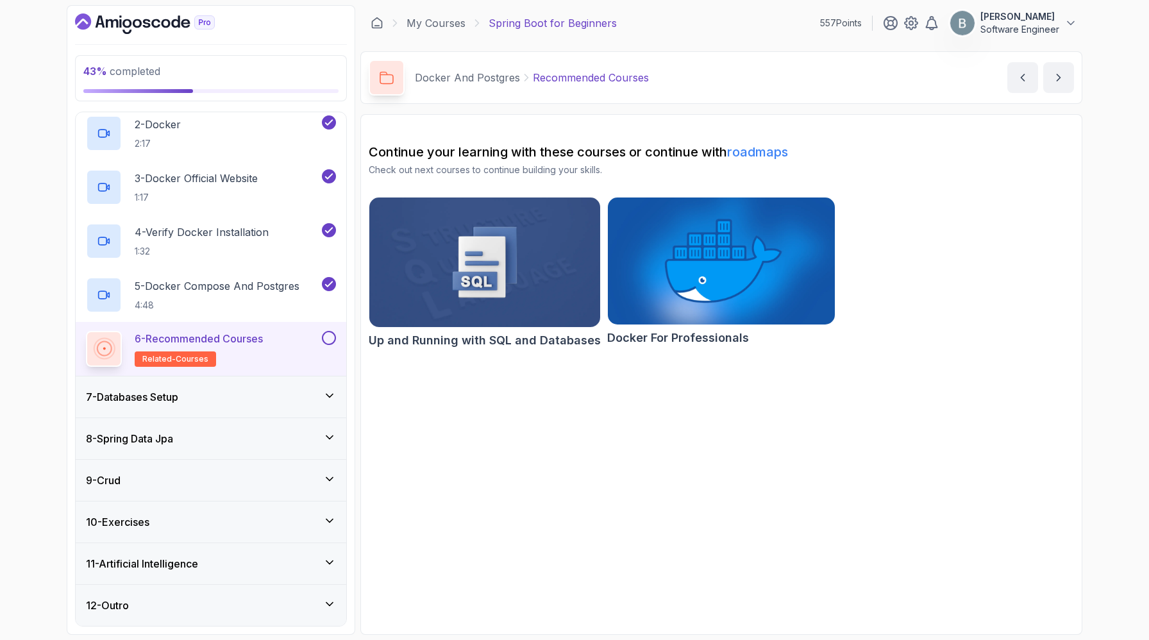
scroll to position [429, 0]
click at [328, 345] on button at bounding box center [329, 338] width 14 height 14
click at [329, 331] on icon at bounding box center [329, 337] width 12 height 13
click at [327, 394] on icon at bounding box center [329, 395] width 6 height 3
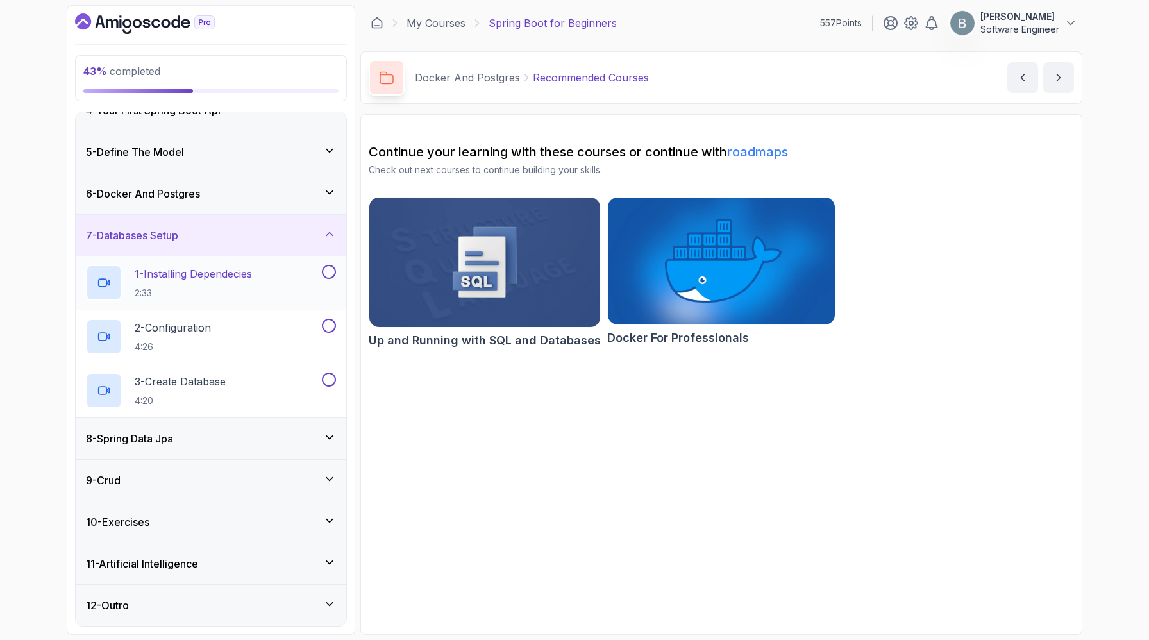
scroll to position [196, 0]
click at [252, 299] on p "2:33" at bounding box center [193, 293] width 117 height 13
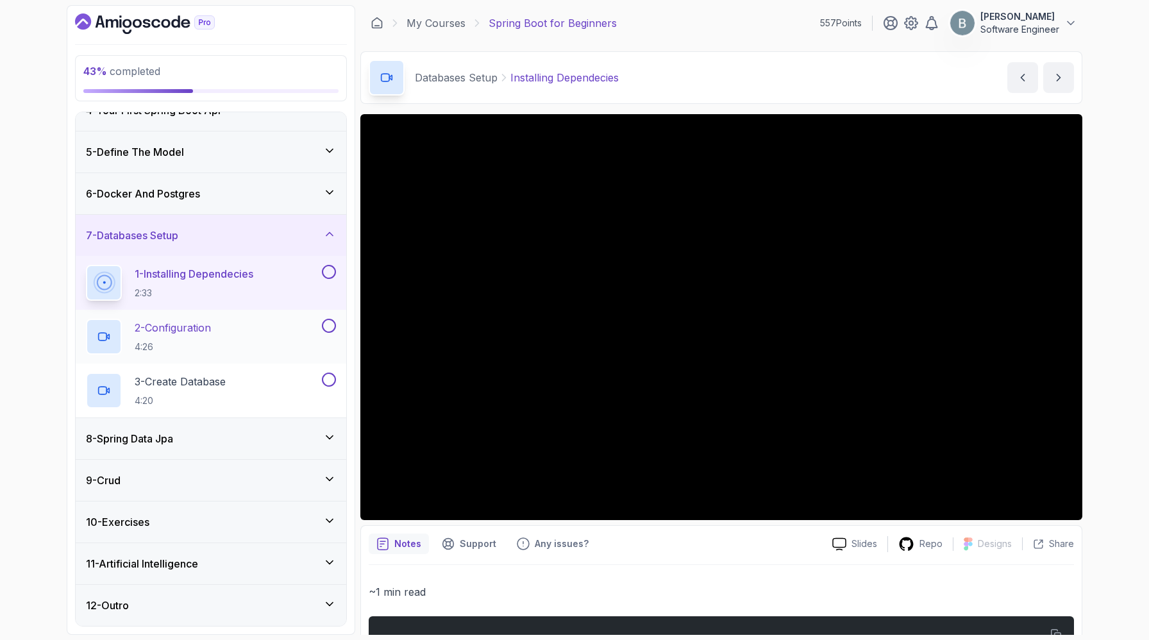
scroll to position [174, 0]
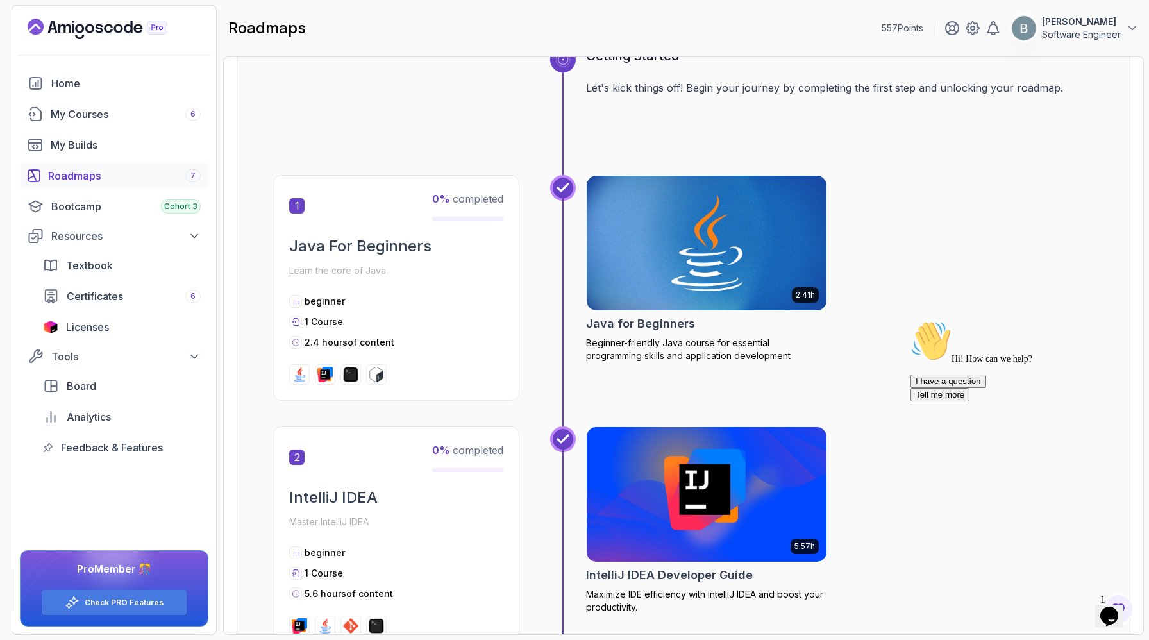
scroll to position [158, 0]
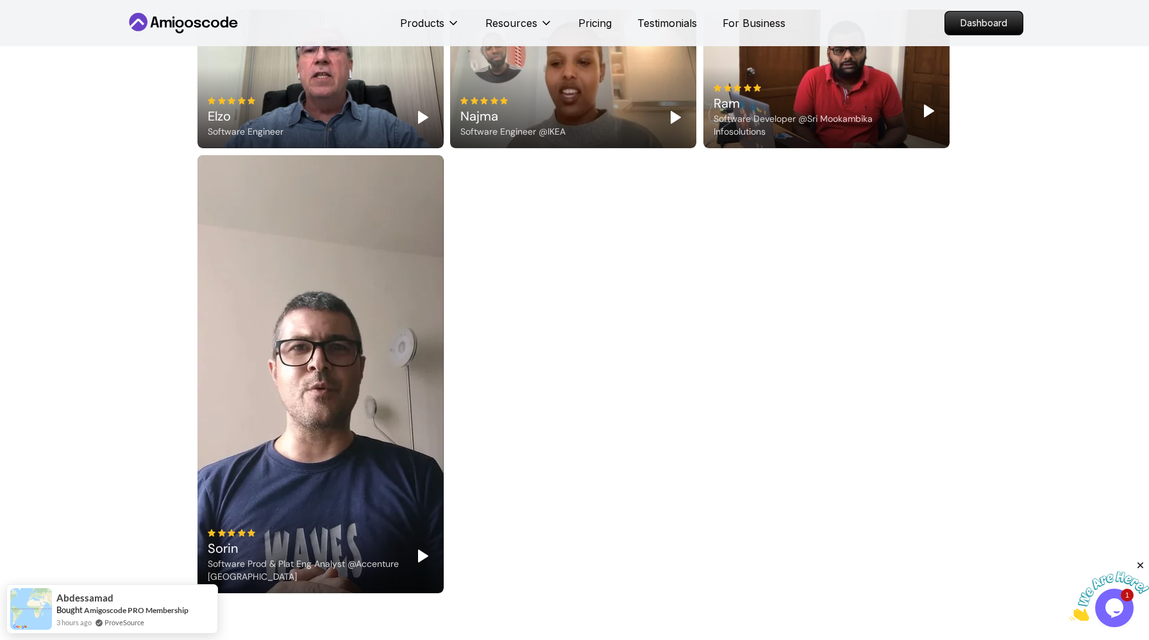
scroll to position [2720, 0]
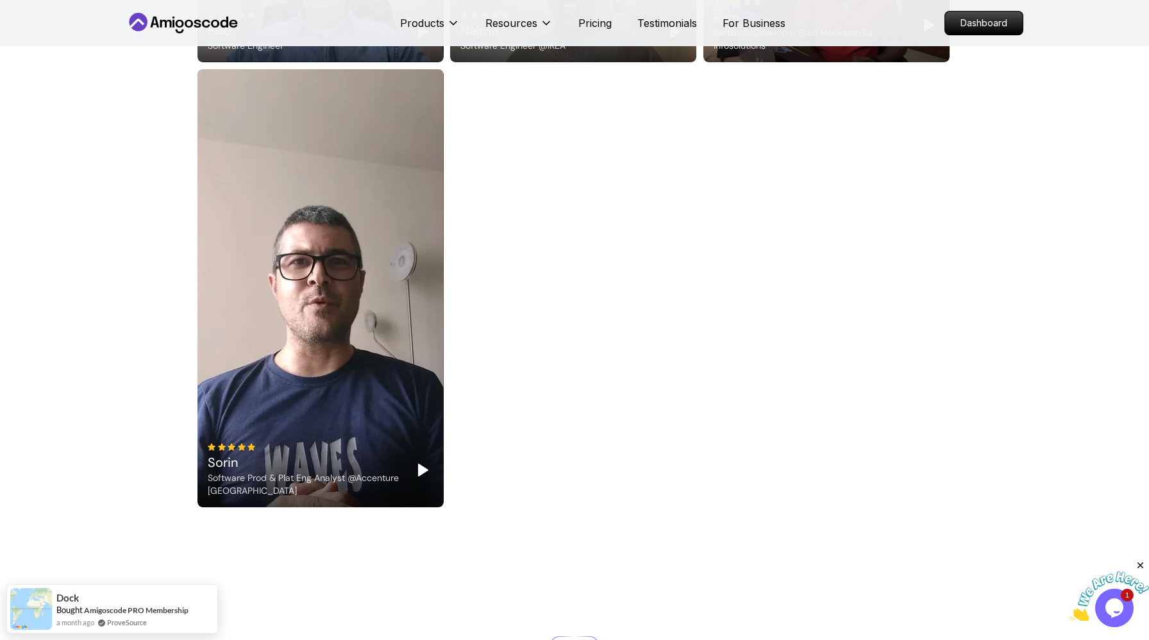
scroll to position [3314, 0]
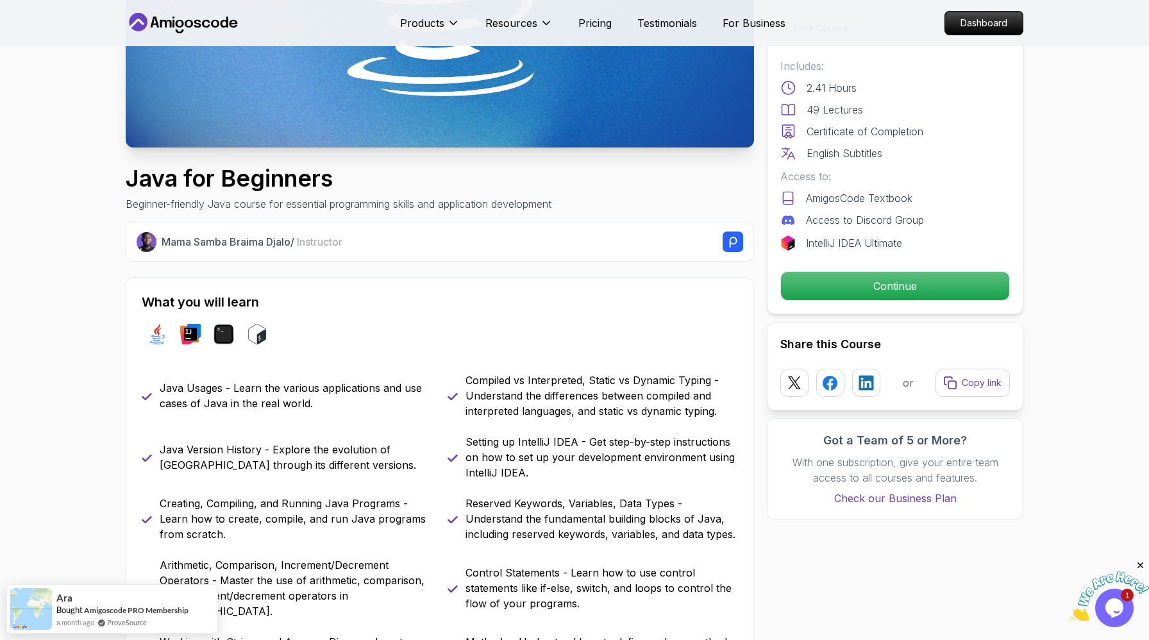
scroll to position [100, 0]
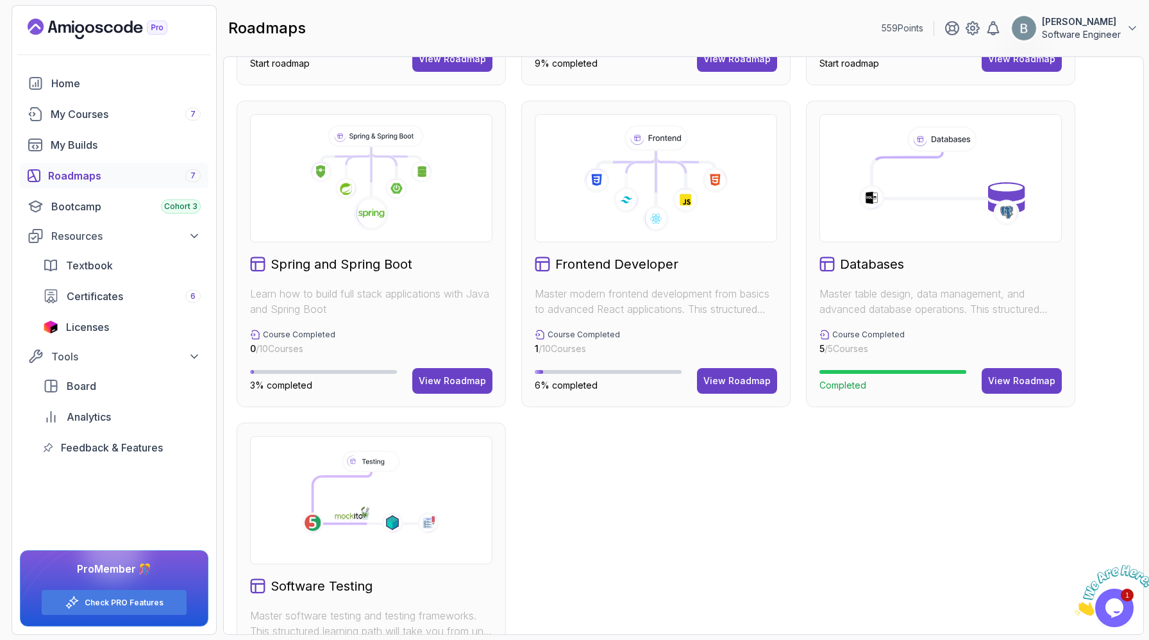
scroll to position [370, 0]
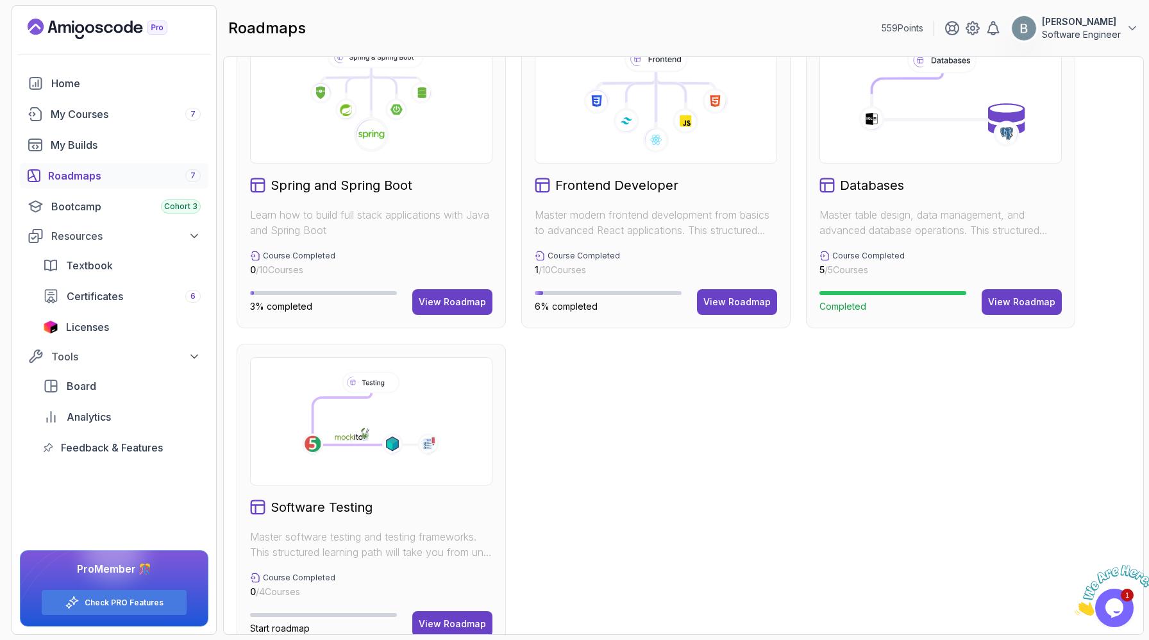
click at [444, 153] on icon at bounding box center [371, 99] width 220 height 106
click at [445, 315] on button "View Roadmap" at bounding box center [452, 302] width 80 height 26
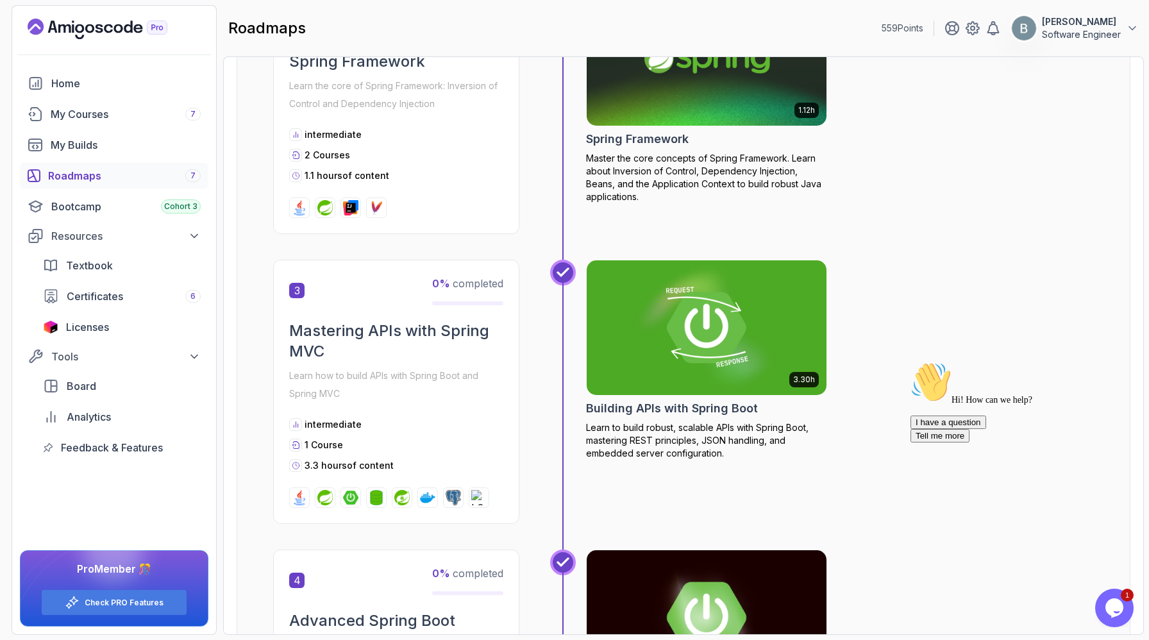
scroll to position [602, 0]
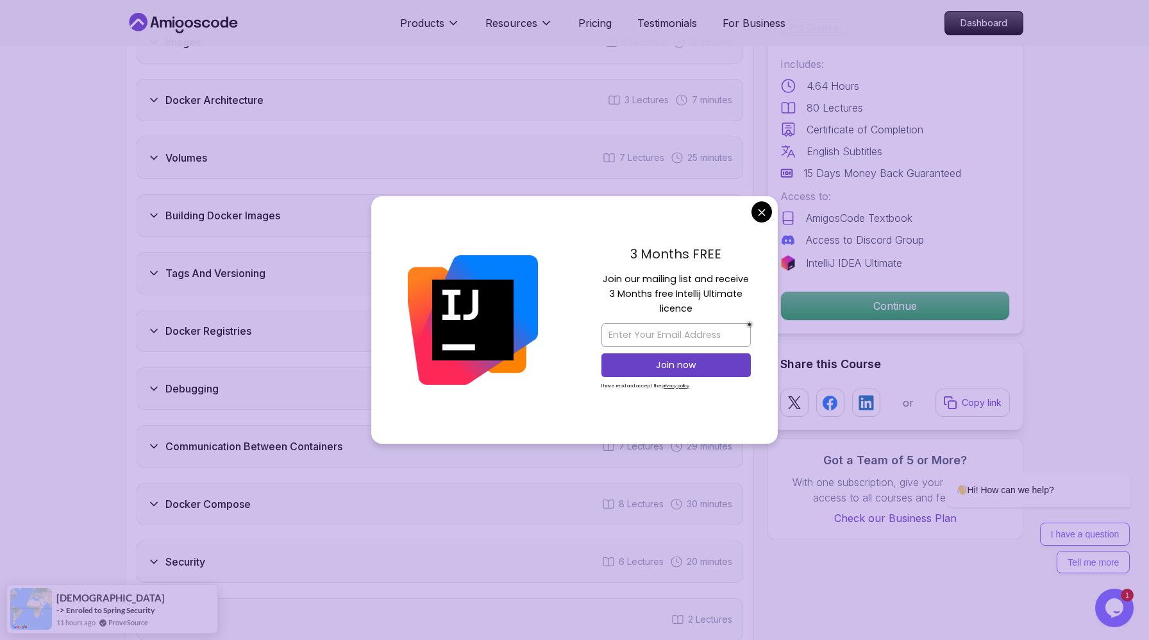
scroll to position [2442, 0]
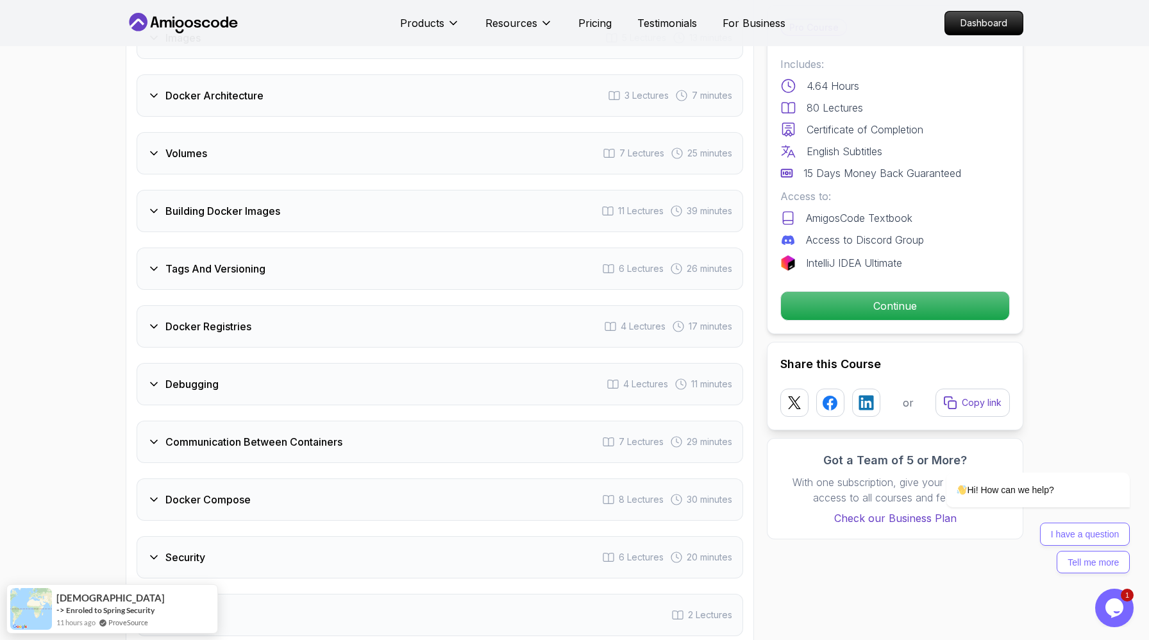
click at [761, 215] on body "Products Resources Pricing Testimonials For Business Dashboard Products Resourc…" at bounding box center [574, 534] width 1149 height 5952
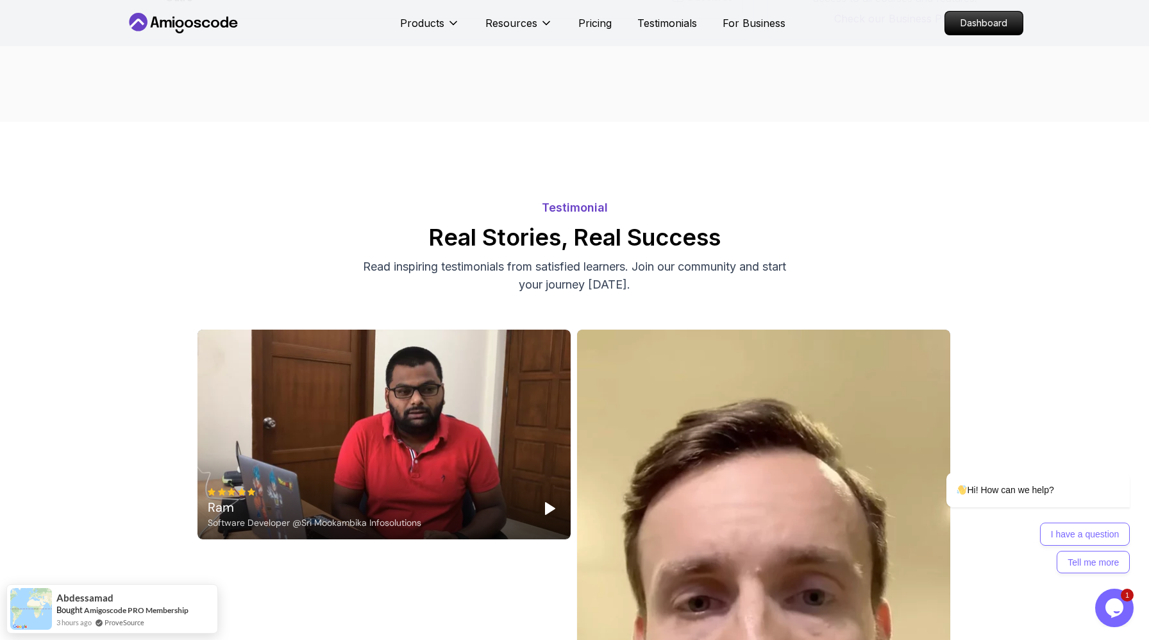
scroll to position [2968, 0]
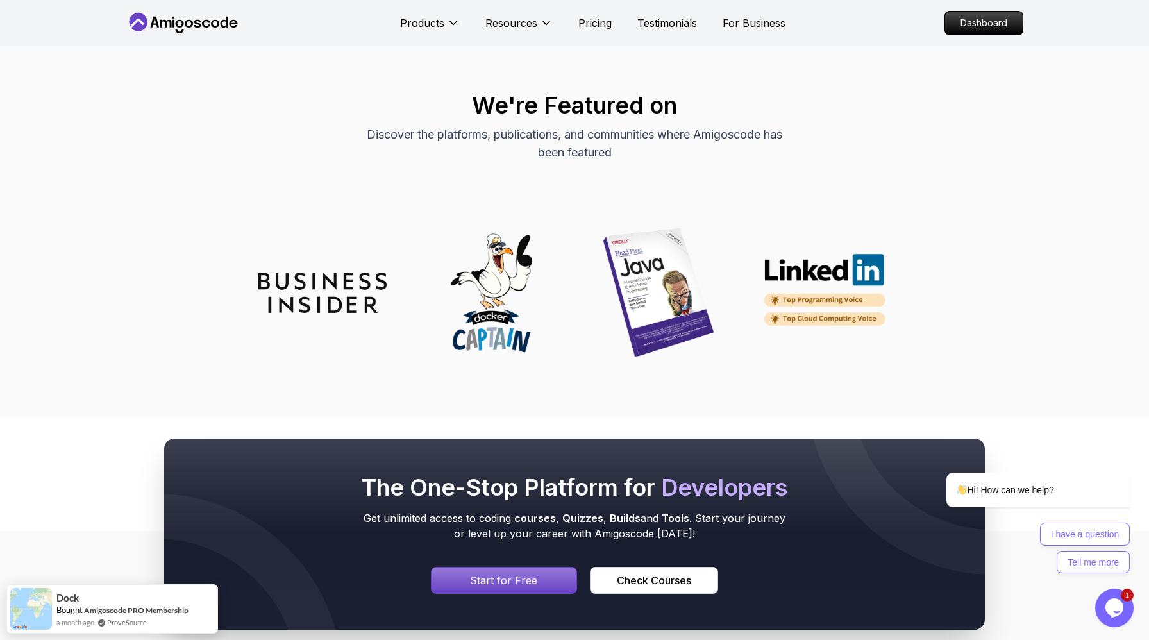
scroll to position [5009, 0]
